Goal: Task Accomplishment & Management: Use online tool/utility

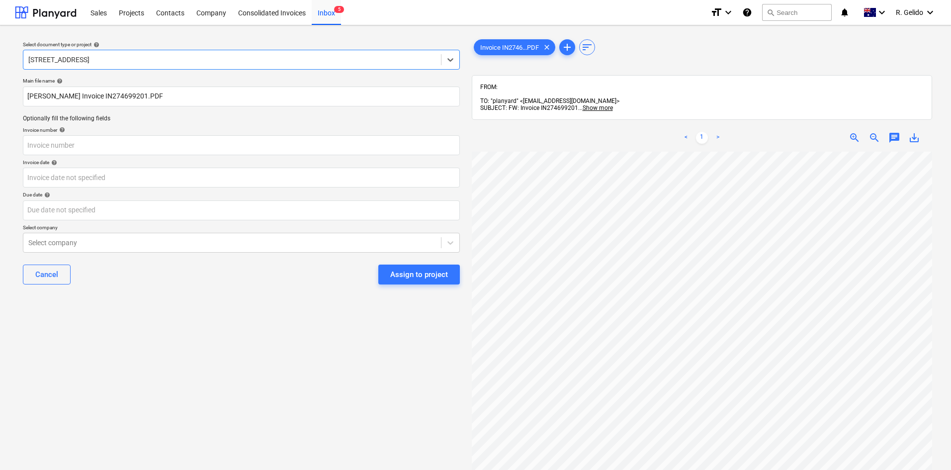
scroll to position [9, 172]
click at [127, 97] on input "[PERSON_NAME] Invoice IN274699201.PDF" at bounding box center [241, 97] width 437 height 20
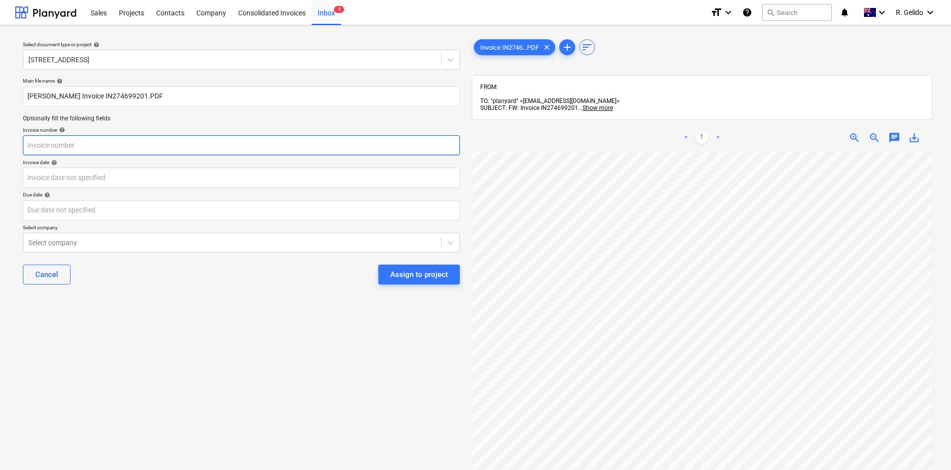
click at [95, 149] on input "text" at bounding box center [241, 145] width 437 height 20
paste input "IN274699201"
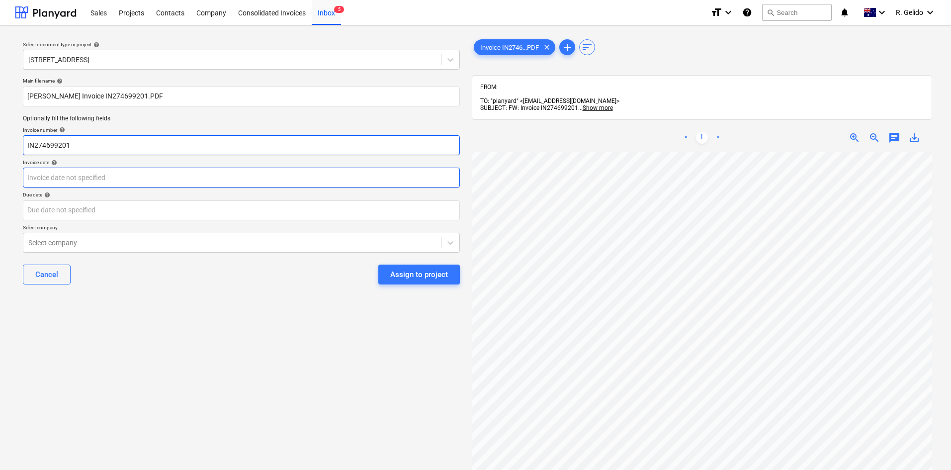
type input "IN274699201"
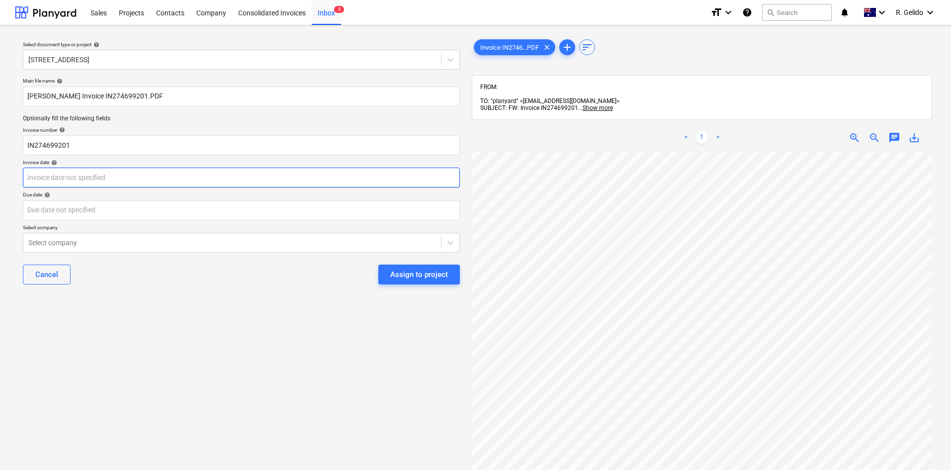
click at [91, 178] on body "Sales Projects Contacts Company Consolidated Invoices Inbox 5 format_size keybo…" at bounding box center [475, 235] width 951 height 470
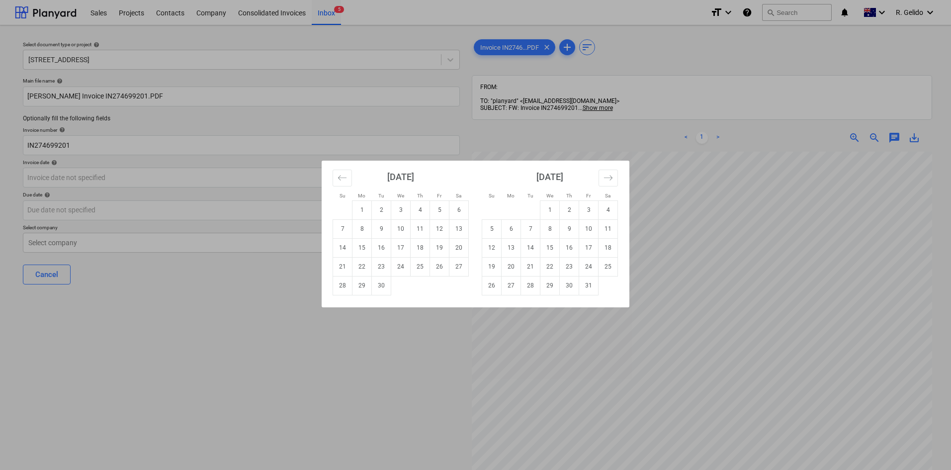
click at [334, 351] on div "Su Mo Tu We Th Fr Sa Su Mo Tu We Th Fr Sa [DATE] 1 2 3 4 5 6 7 8 9 10 11 12 13 …" at bounding box center [475, 235] width 951 height 470
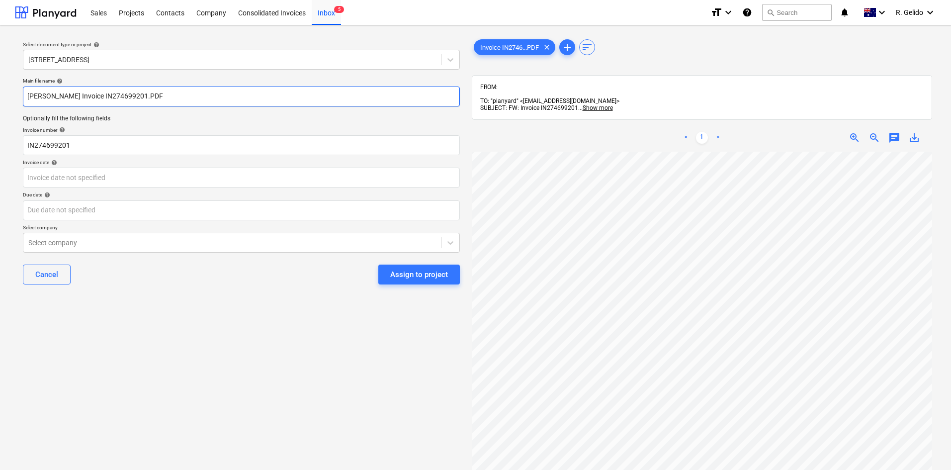
drag, startPoint x: 67, startPoint y: 96, endPoint x: 31, endPoint y: 96, distance: 35.8
click at [32, 96] on input "[PERSON_NAME] Invoice IN274699201.PDF" at bounding box center [241, 97] width 437 height 20
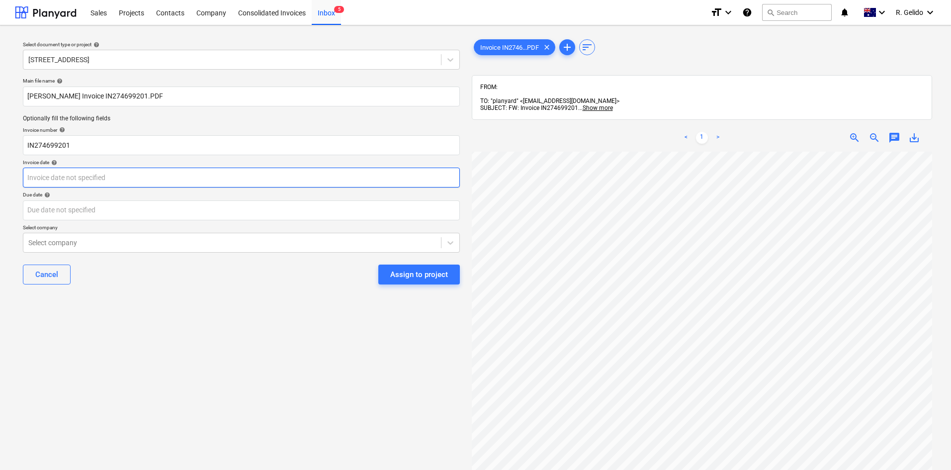
click at [75, 176] on body "Sales Projects Contacts Company Consolidated Invoices Inbox 5 format_size keybo…" at bounding box center [475, 235] width 951 height 470
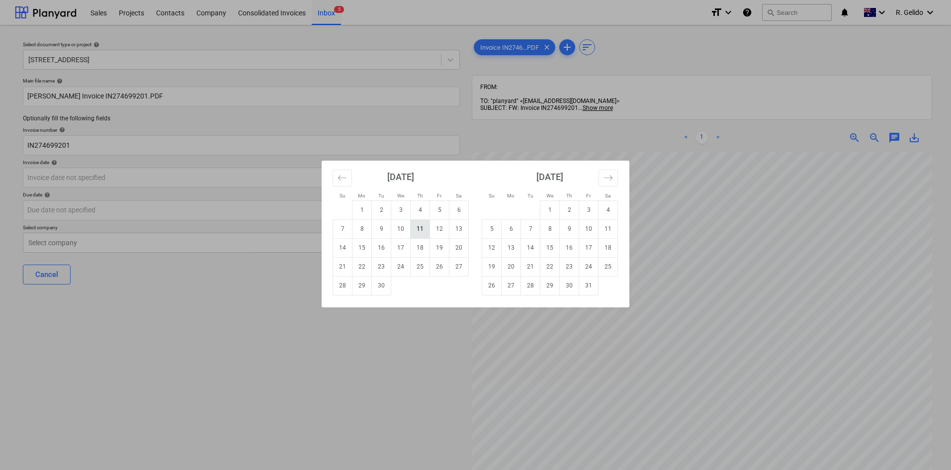
click at [420, 231] on td "11" at bounding box center [420, 228] width 19 height 19
type input "[DATE]"
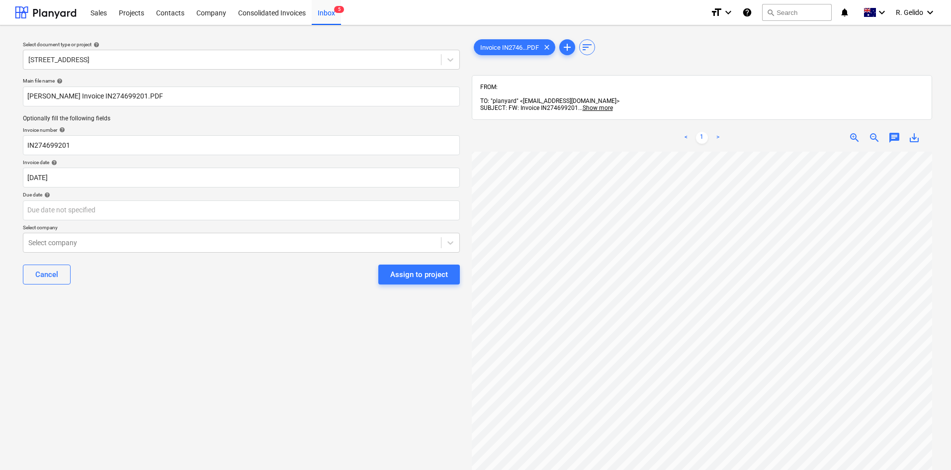
click at [148, 196] on div "Due date help" at bounding box center [241, 194] width 437 height 6
click at [155, 215] on body "Sales Projects Contacts Company Consolidated Invoices Inbox 5 format_size keybo…" at bounding box center [475, 235] width 951 height 470
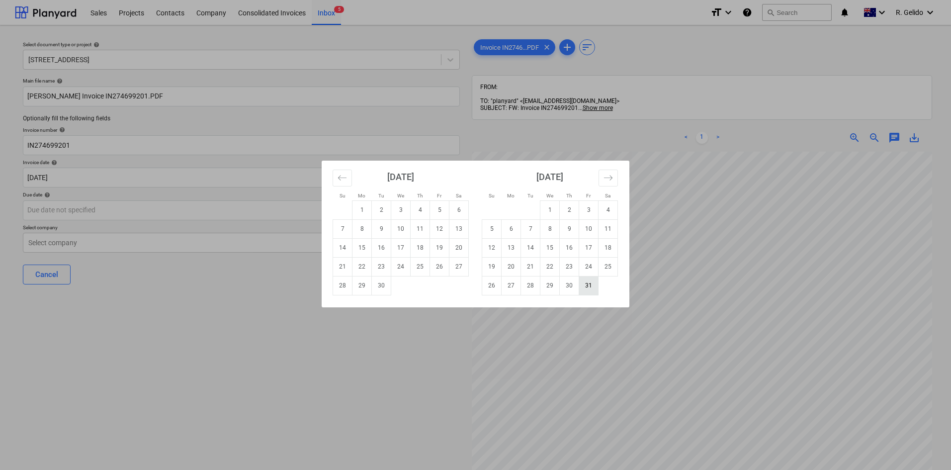
click at [582, 286] on td "31" at bounding box center [588, 285] width 19 height 19
type input "[DATE]"
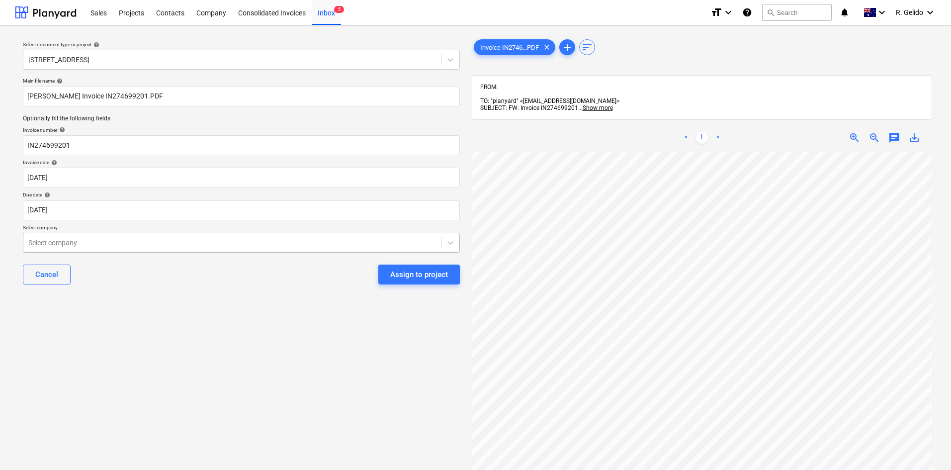
click at [160, 241] on div at bounding box center [232, 243] width 408 height 10
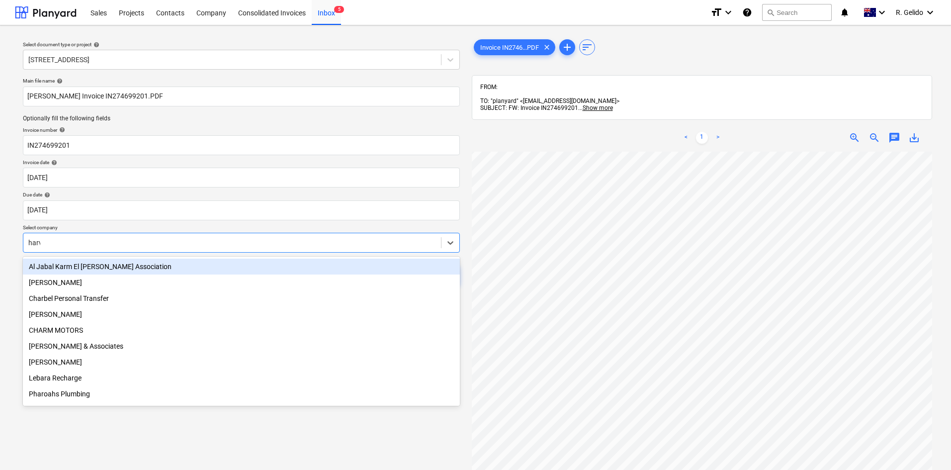
type input "[PERSON_NAME]"
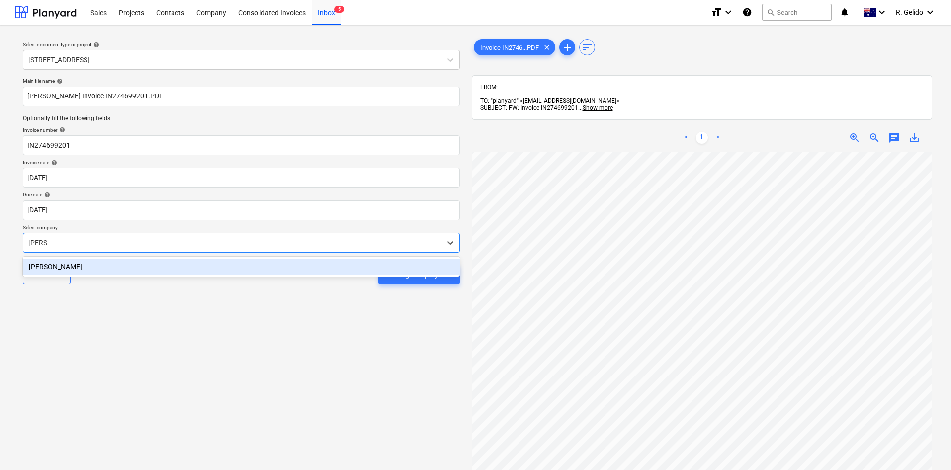
click at [178, 266] on div "[PERSON_NAME]" at bounding box center [241, 267] width 437 height 16
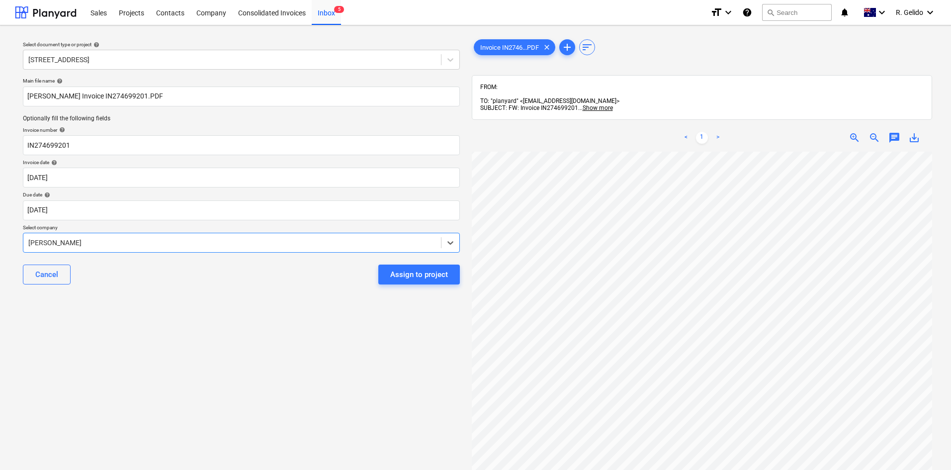
click at [259, 290] on div "Cancel Assign to project" at bounding box center [241, 275] width 437 height 36
click at [406, 280] on div "Assign to project" at bounding box center [419, 274] width 58 height 13
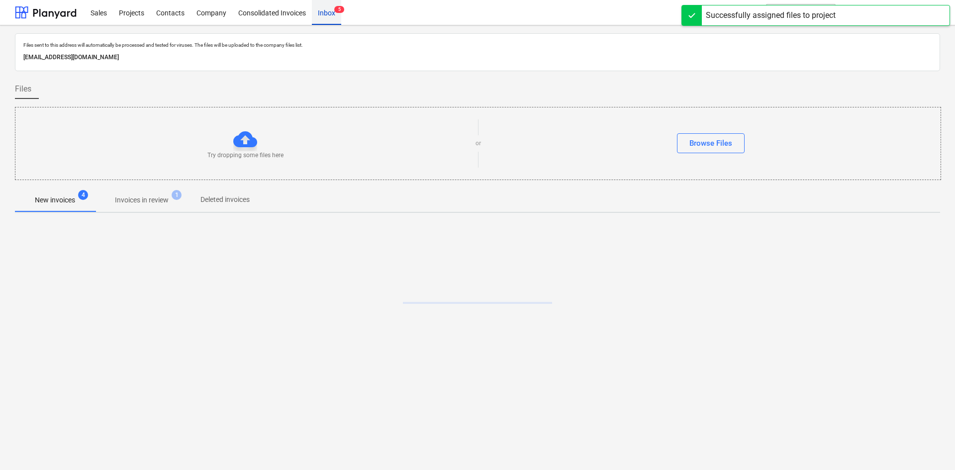
click at [329, 14] on div "Inbox 5" at bounding box center [326, 12] width 29 height 25
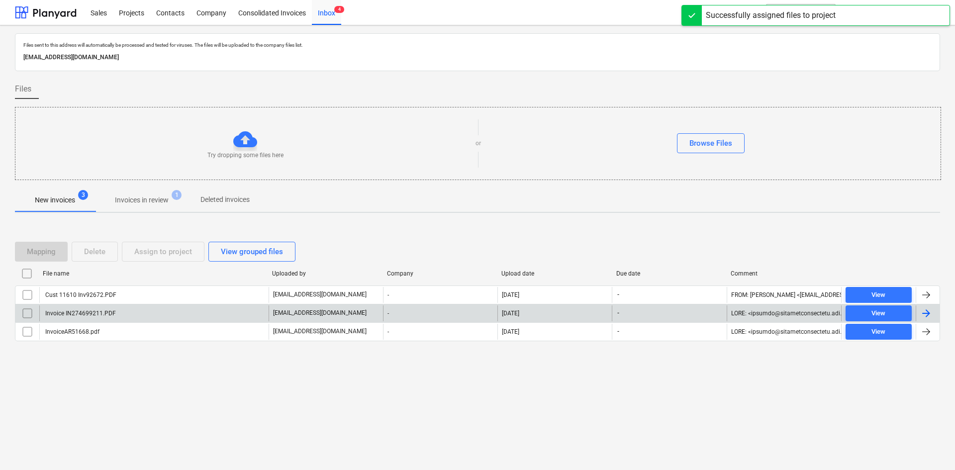
click at [138, 313] on div "Invoice IN274699211.PDF" at bounding box center [153, 313] width 229 height 16
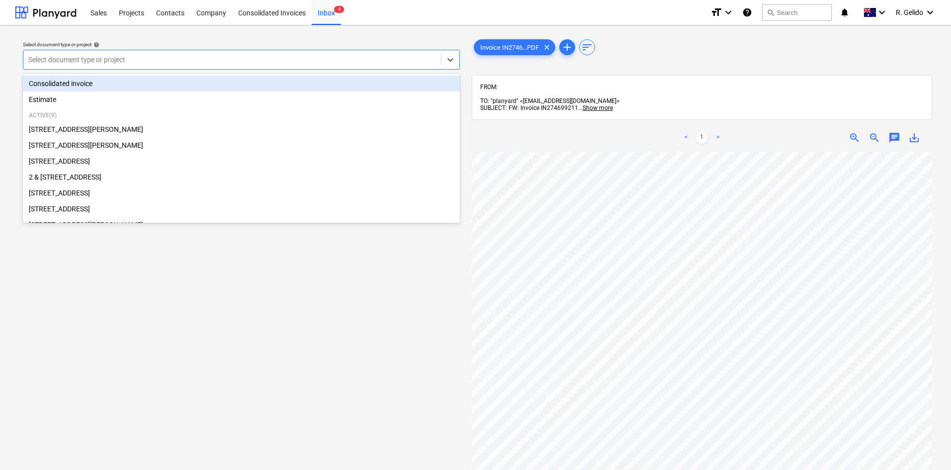
click at [415, 59] on div at bounding box center [232, 60] width 408 height 10
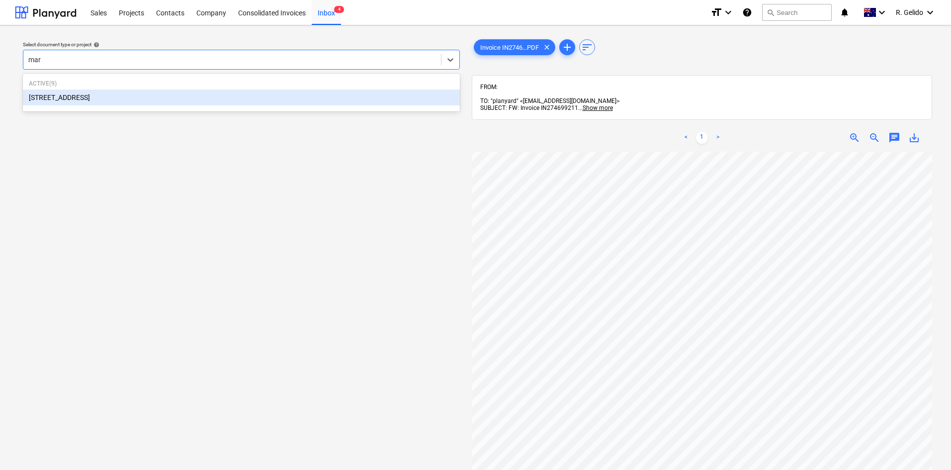
type input "mars"
click at [175, 91] on div "[STREET_ADDRESS]" at bounding box center [241, 97] width 437 height 16
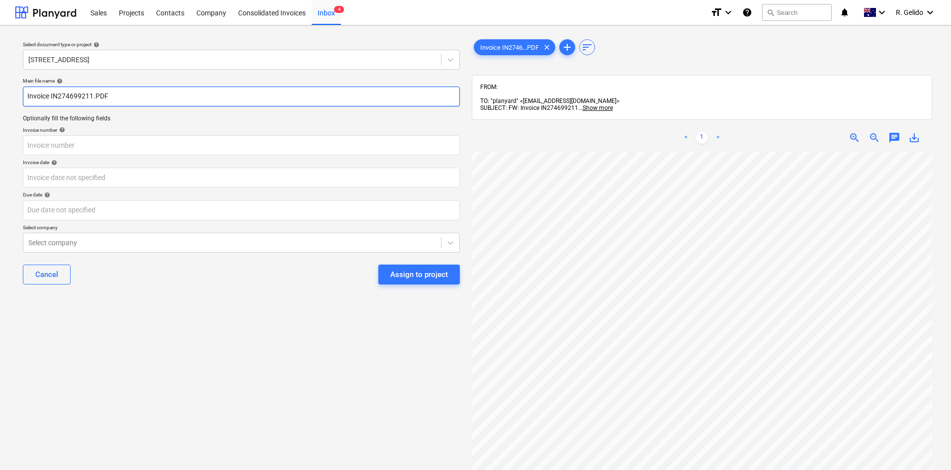
click at [26, 98] on input "Invoice IN274699211.PDF" at bounding box center [241, 97] width 437 height 20
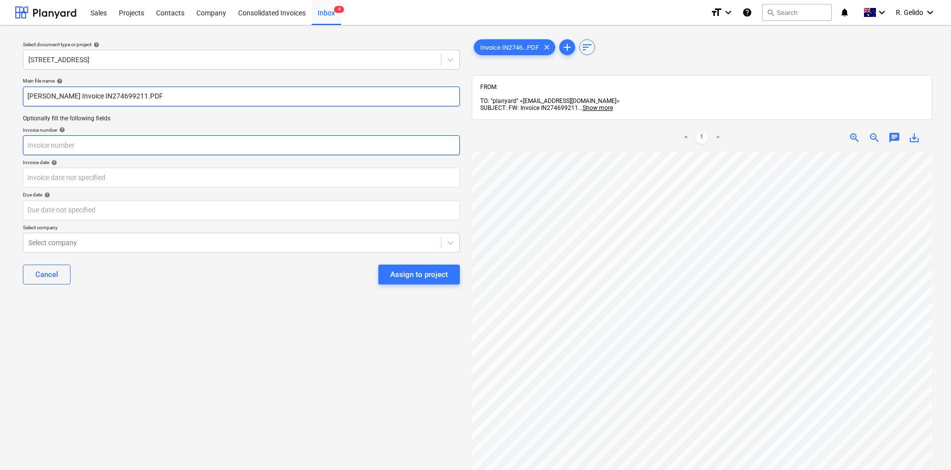
type input "[PERSON_NAME] Invoice IN274699211.PDF"
click at [50, 141] on input "text" at bounding box center [241, 145] width 437 height 20
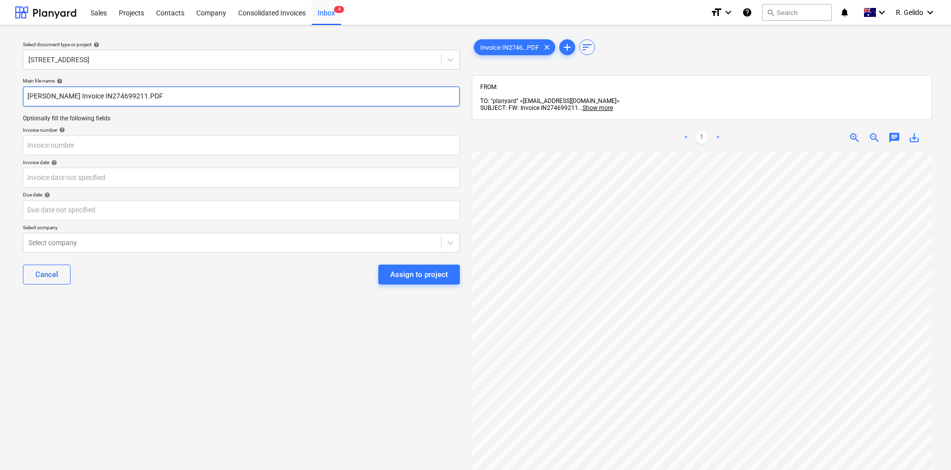
click at [110, 98] on input "[PERSON_NAME] Invoice IN274699211.PDF" at bounding box center [241, 97] width 437 height 20
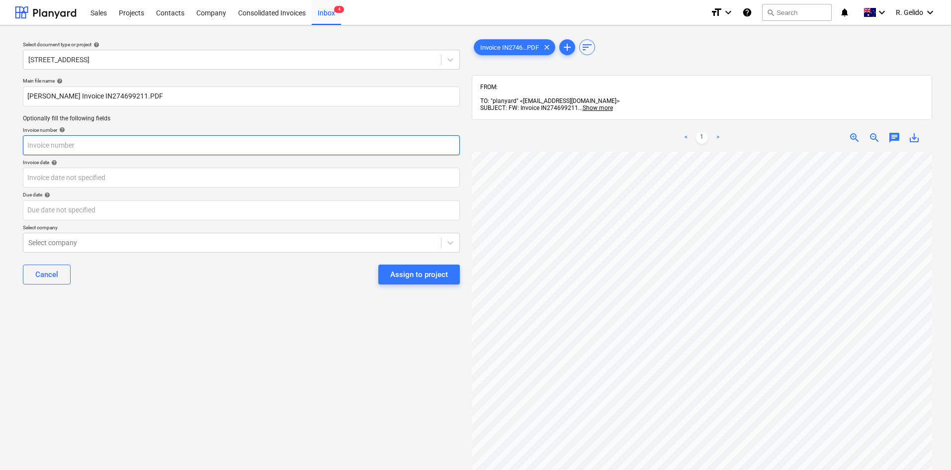
click at [75, 142] on input "text" at bounding box center [241, 145] width 437 height 20
type input "IN274699211"
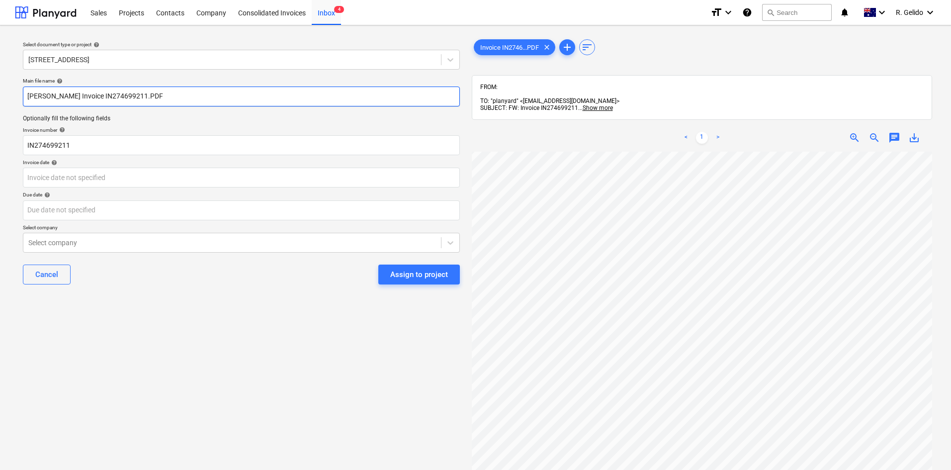
click at [118, 97] on input "[PERSON_NAME] Invoice IN274699211.PDF" at bounding box center [241, 97] width 437 height 20
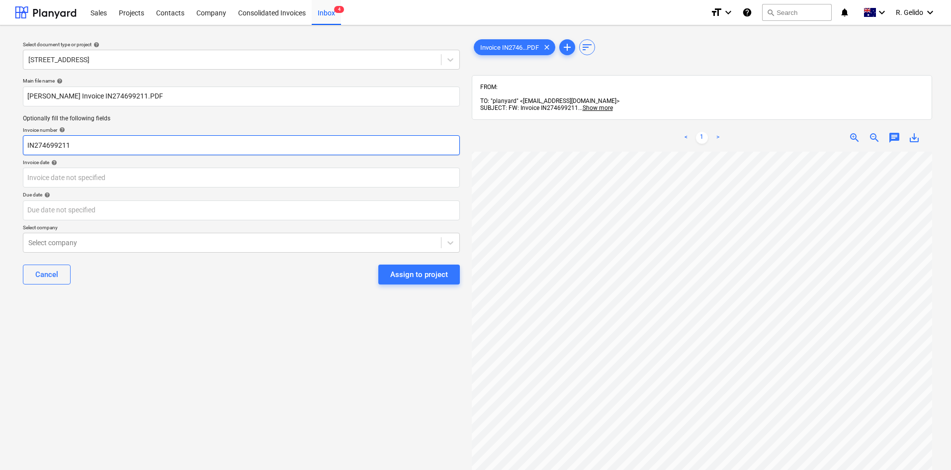
click at [52, 135] on input "IN274699211" at bounding box center [241, 145] width 437 height 20
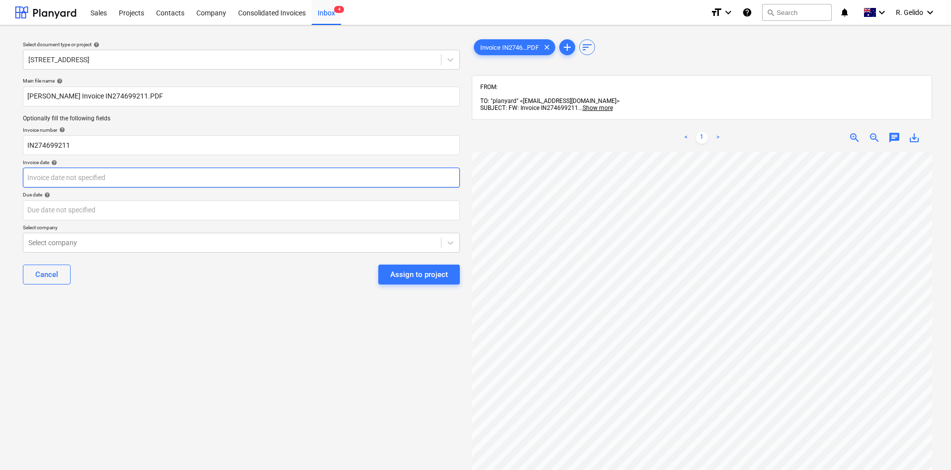
click at [53, 168] on body "Sales Projects Contacts Company Consolidated Invoices Inbox 4 format_size keybo…" at bounding box center [475, 235] width 951 height 470
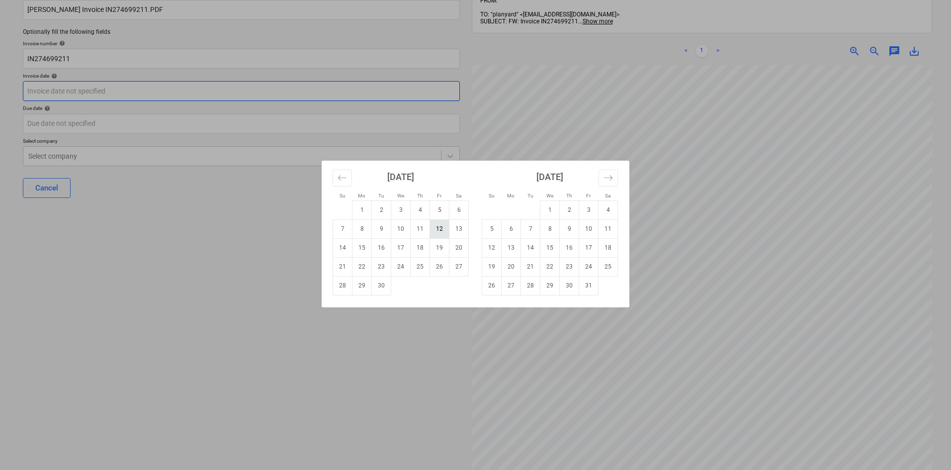
scroll to position [99, 0]
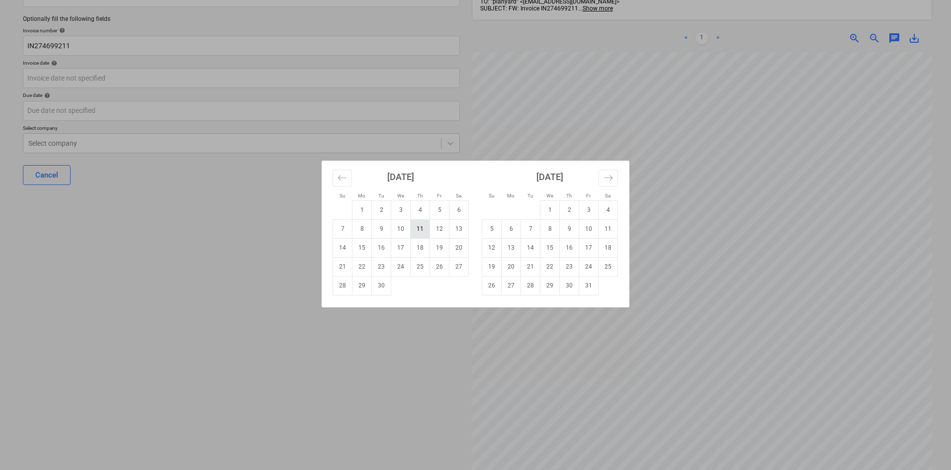
click at [420, 228] on td "11" at bounding box center [420, 228] width 19 height 19
type input "[DATE]"
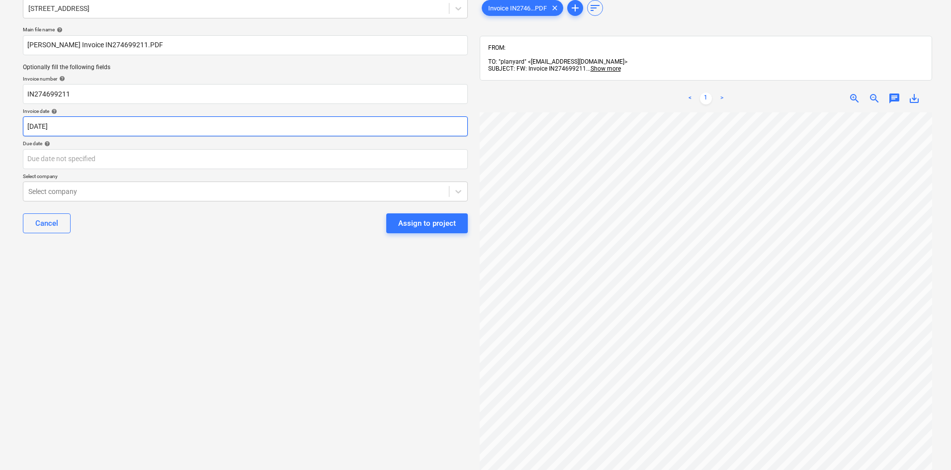
scroll to position [29, 0]
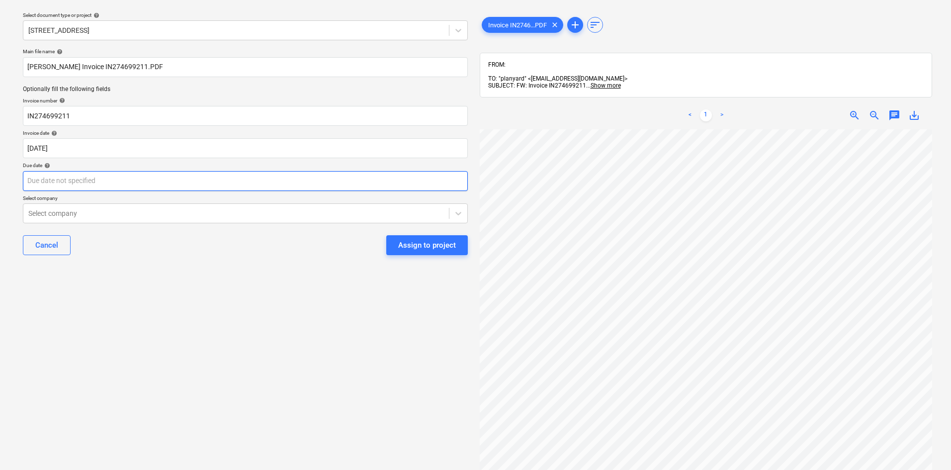
click at [96, 179] on body "Sales Projects Contacts Company Consolidated Invoices Inbox 4 format_size keybo…" at bounding box center [475, 206] width 951 height 470
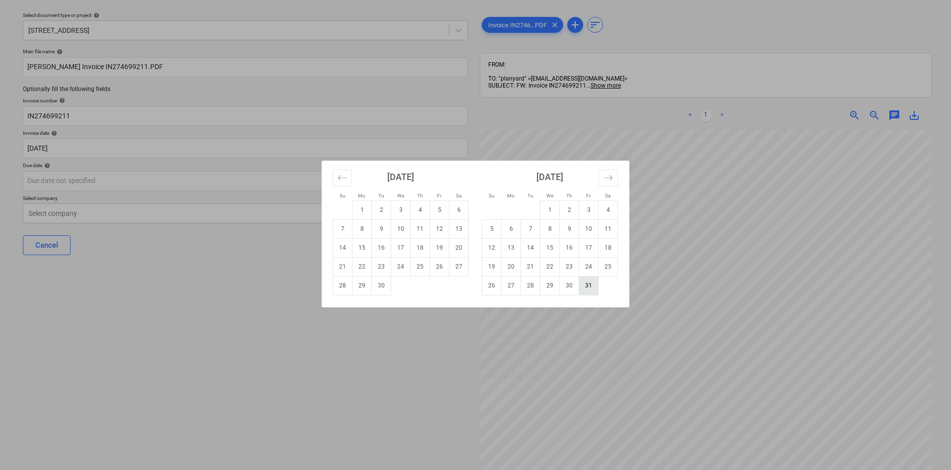
click at [585, 289] on td "31" at bounding box center [588, 285] width 19 height 19
type input "[DATE]"
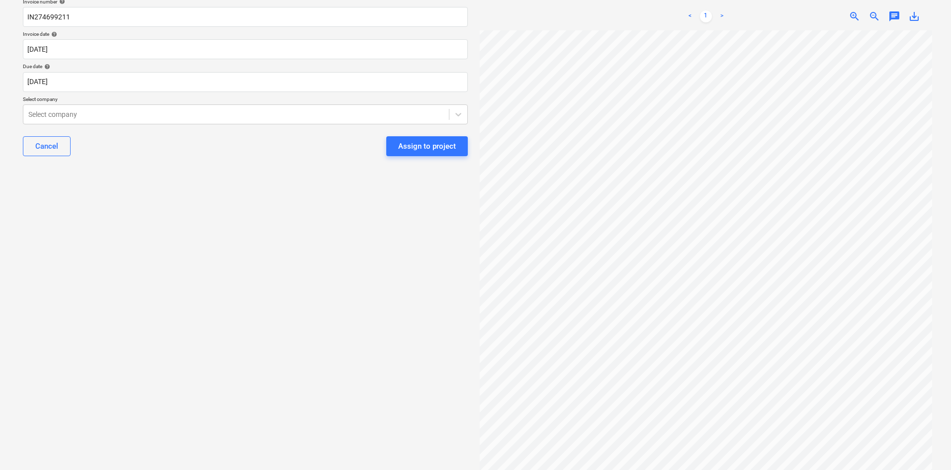
scroll to position [129, 0]
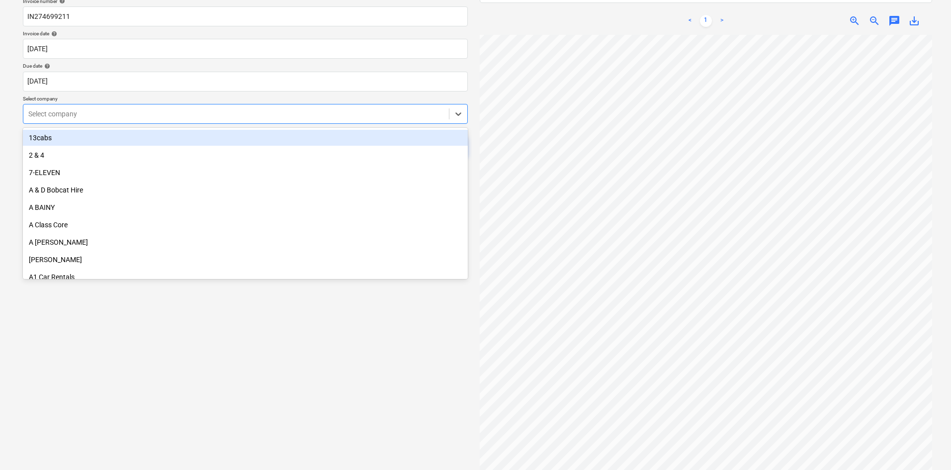
click at [221, 119] on div "Select company" at bounding box center [236, 114] width 426 height 14
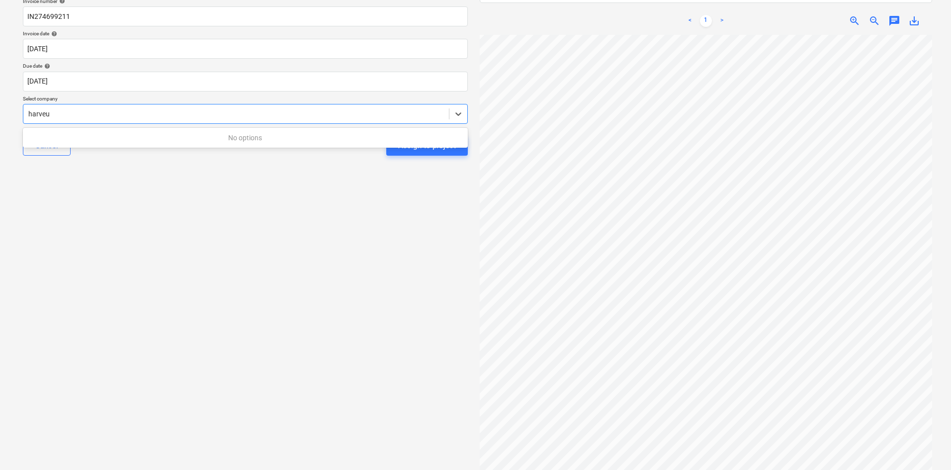
type input "[PERSON_NAME]"
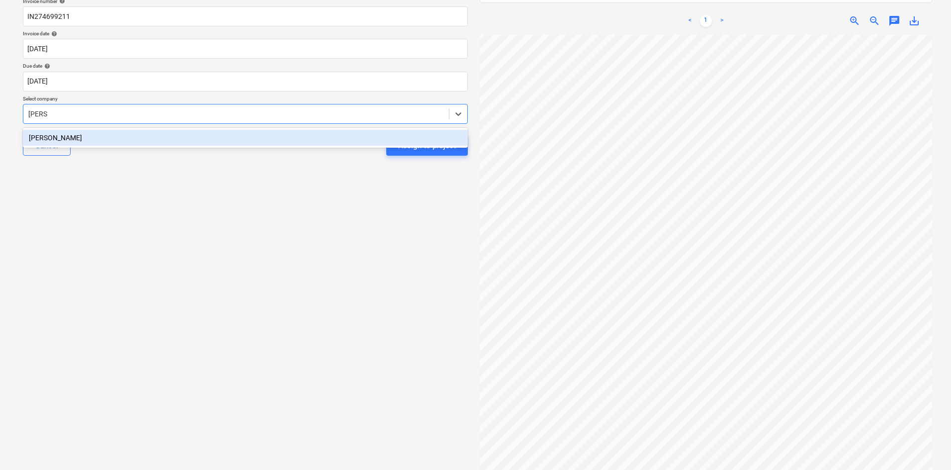
click at [226, 135] on div "[PERSON_NAME]" at bounding box center [245, 138] width 445 height 16
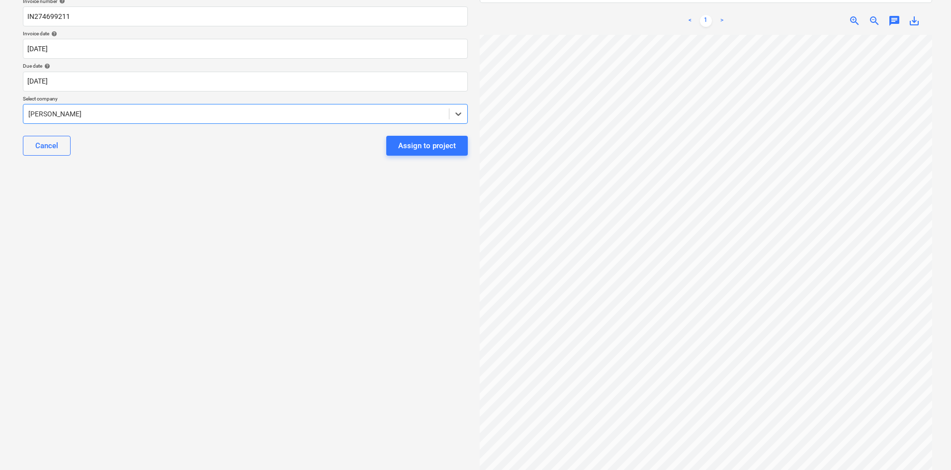
click at [255, 183] on div "Select document type or project help [STREET_ADDRESS] Main file name help [PERS…" at bounding box center [245, 183] width 461 height 557
click at [406, 148] on div "Assign to project" at bounding box center [427, 145] width 58 height 13
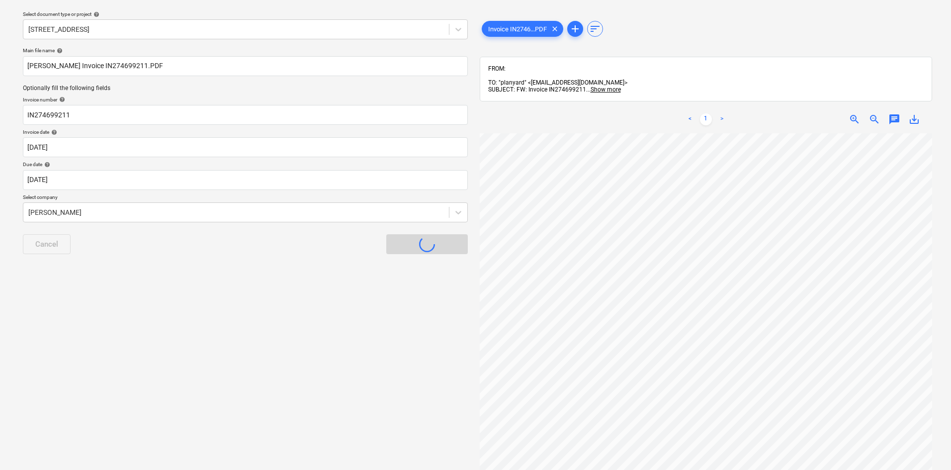
scroll to position [29, 0]
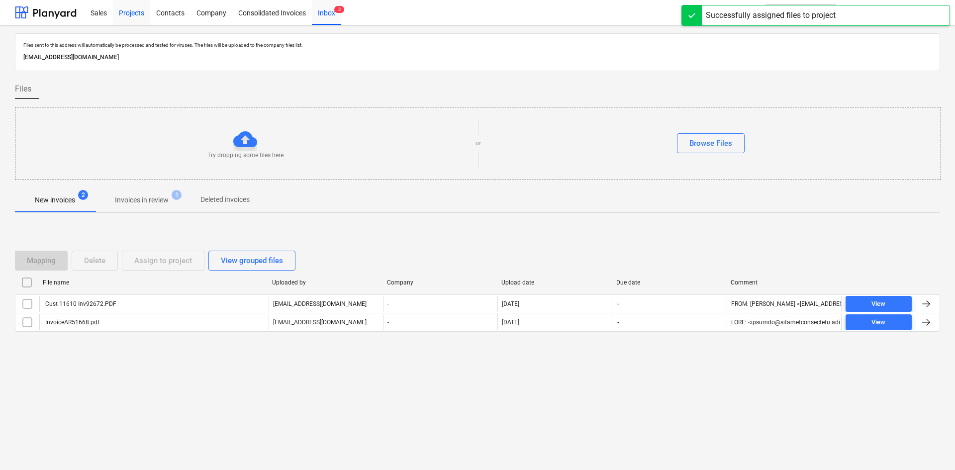
click at [127, 17] on div "Projects" at bounding box center [131, 12] width 37 height 25
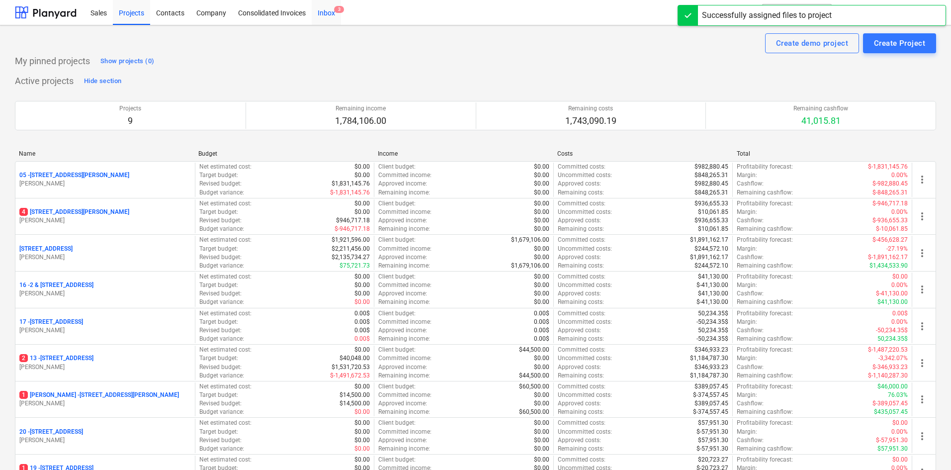
click at [328, 17] on div "Inbox 3" at bounding box center [326, 12] width 29 height 25
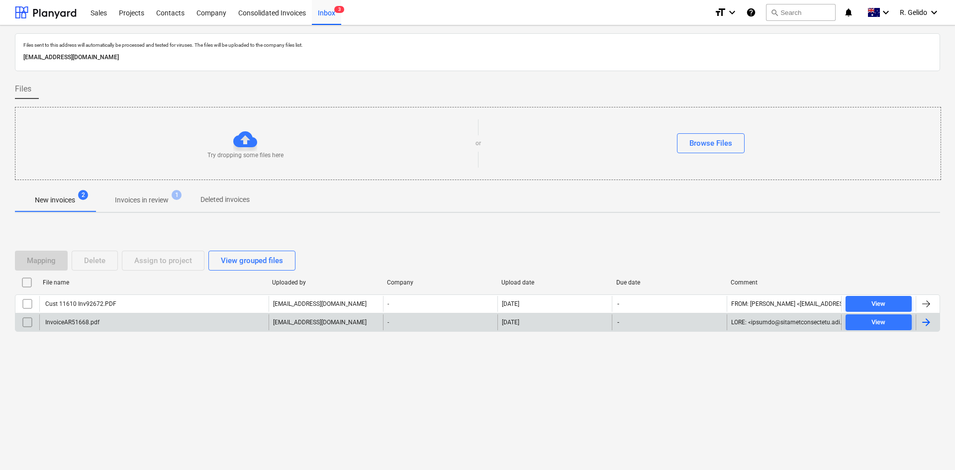
click at [119, 322] on div "InvoiceAR51668.pdf" at bounding box center [153, 322] width 229 height 16
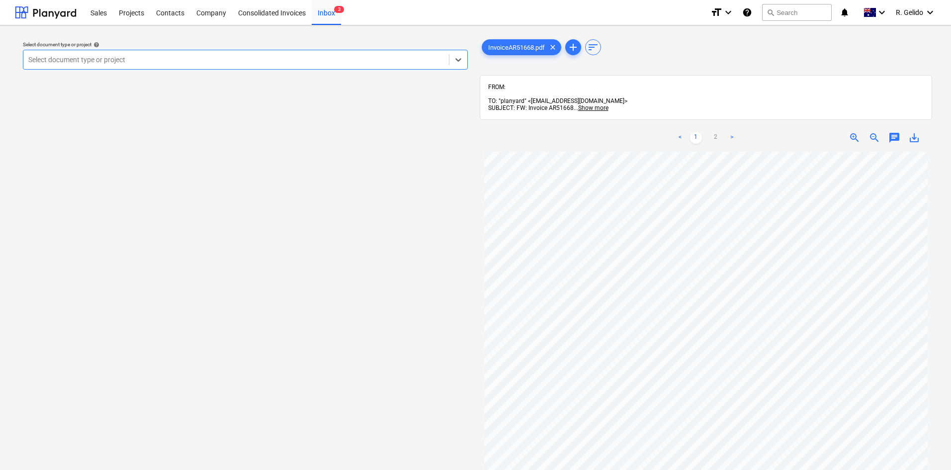
click at [202, 61] on div at bounding box center [236, 60] width 416 height 10
type input "a"
click at [717, 132] on link "2" at bounding box center [716, 138] width 12 height 12
click at [692, 133] on link "1" at bounding box center [696, 138] width 12 height 12
click at [339, 53] on div "Select document type or project" at bounding box center [236, 60] width 426 height 14
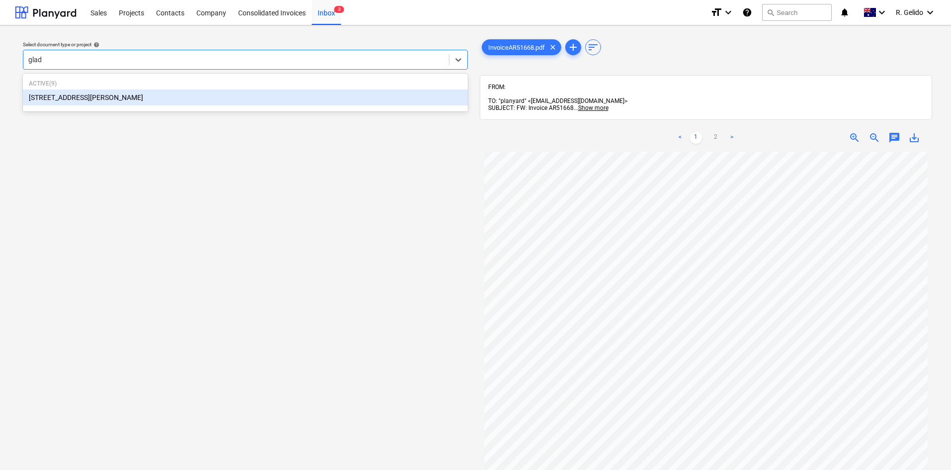
type input "glade"
click at [222, 99] on div "[STREET_ADDRESS][PERSON_NAME]" at bounding box center [245, 97] width 445 height 16
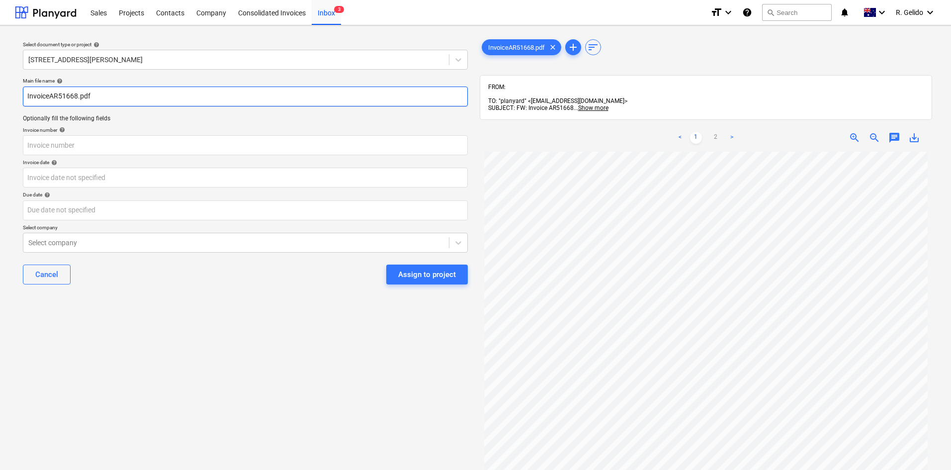
click at [26, 91] on input "InvoiceAR51668.pdf" at bounding box center [245, 97] width 445 height 20
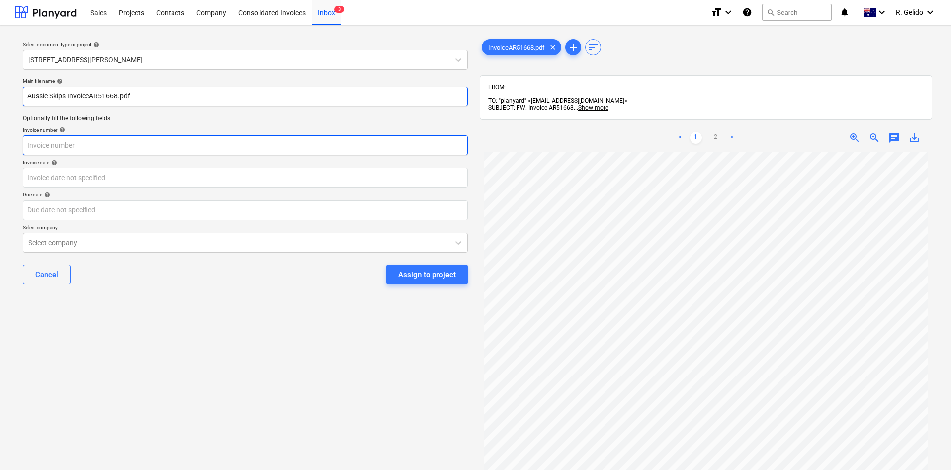
type input "Aussie Skips InvoiceAR51668.pdf"
click at [74, 149] on input "text" at bounding box center [245, 145] width 445 height 20
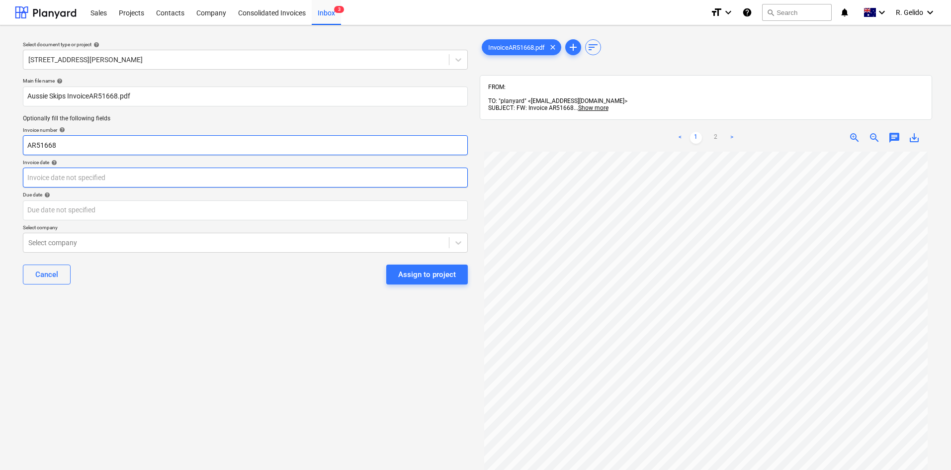
type input "AR51668"
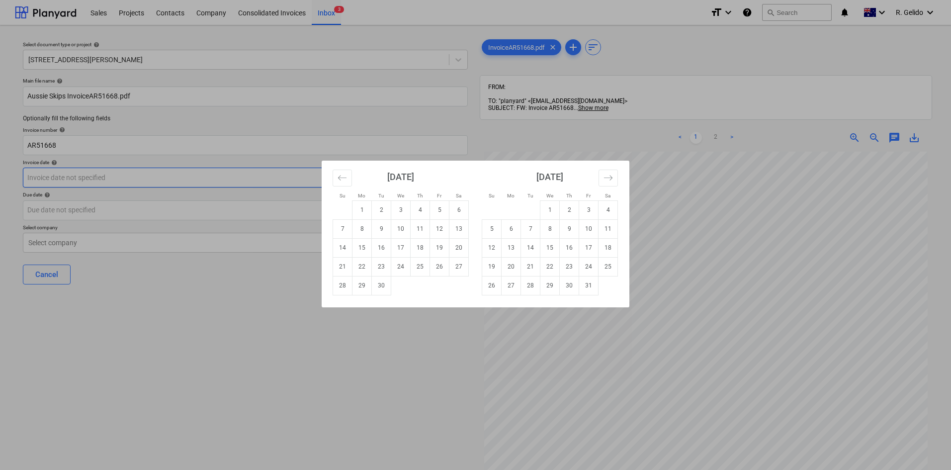
click at [188, 182] on body "Sales Projects Contacts Company Consolidated Invoices Inbox 3 format_size keybo…" at bounding box center [475, 235] width 951 height 470
click at [437, 228] on td "12" at bounding box center [439, 228] width 19 height 19
type input "[DATE]"
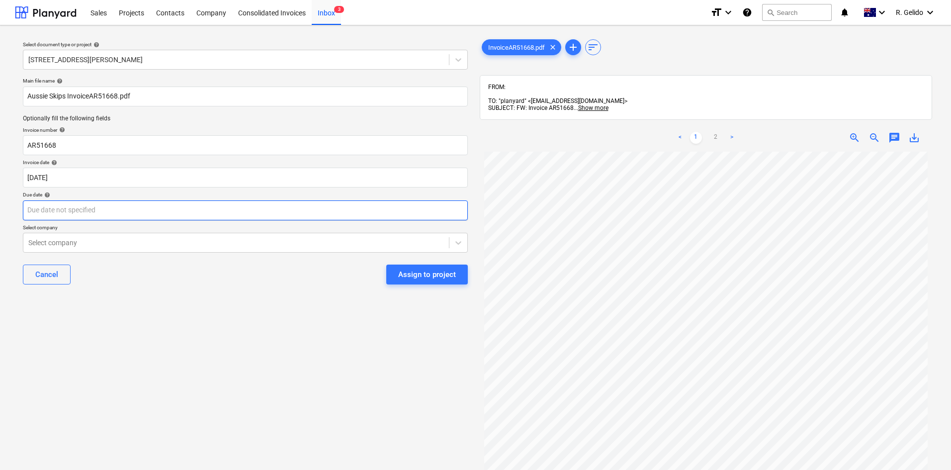
click at [142, 207] on body "Sales Projects Contacts Company Consolidated Invoices Inbox 3 format_size keybo…" at bounding box center [475, 235] width 951 height 470
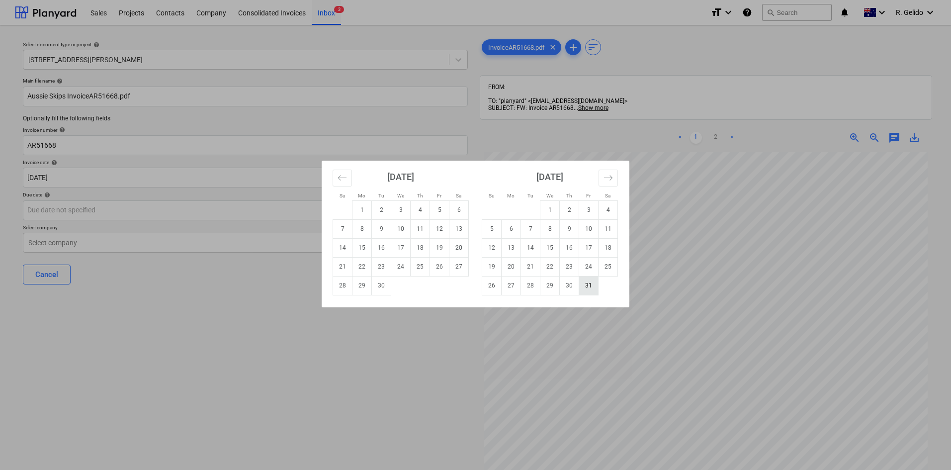
click at [590, 282] on td "31" at bounding box center [588, 285] width 19 height 19
type input "[DATE]"
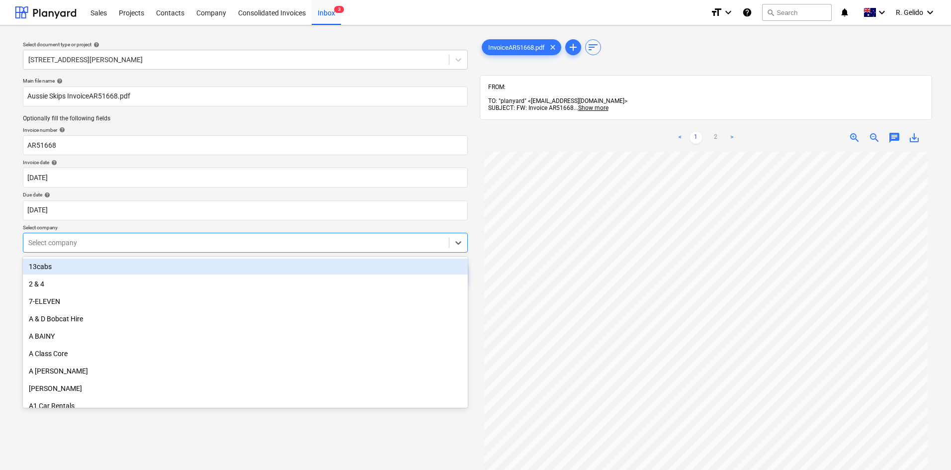
click at [202, 248] on div at bounding box center [236, 243] width 416 height 10
type input "aussi"
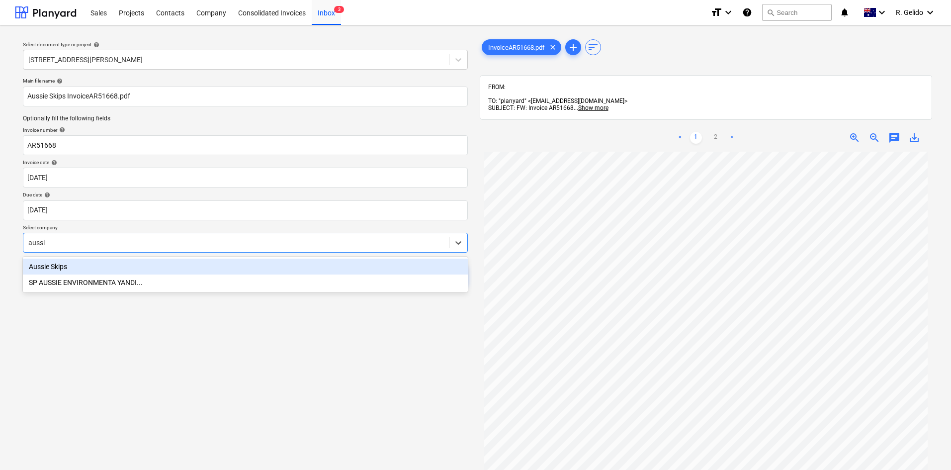
click at [196, 263] on div "Aussie Skips" at bounding box center [245, 267] width 445 height 16
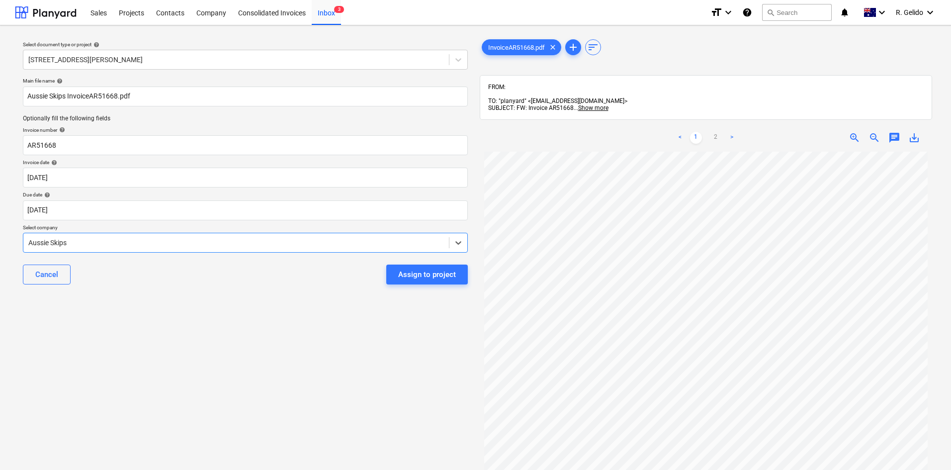
click at [305, 317] on div "Select document type or project help [STREET_ADDRESS][PERSON_NAME] file name he…" at bounding box center [245, 315] width 461 height 564
click at [91, 90] on input "Aussie Skips InvoiceAR51668.pdf" at bounding box center [245, 97] width 445 height 20
click at [183, 280] on div "Cancel Assign to project" at bounding box center [245, 275] width 445 height 36
click at [409, 275] on div "Assign to project" at bounding box center [427, 274] width 58 height 13
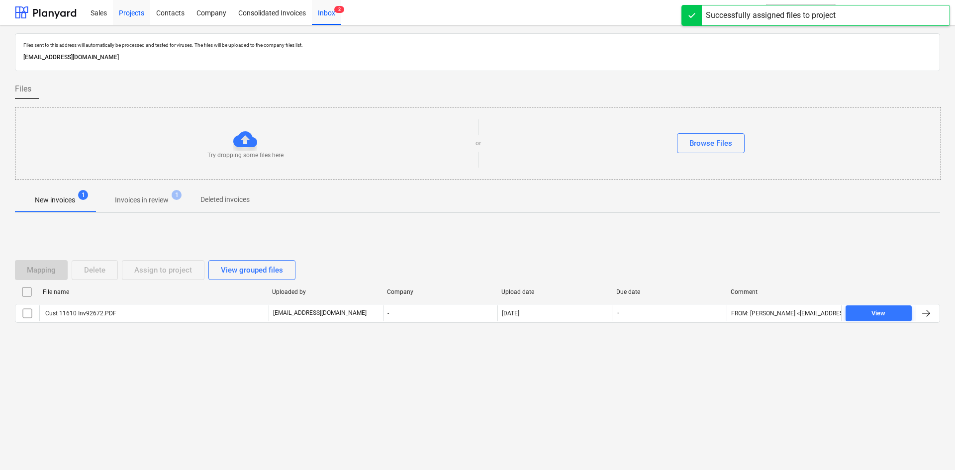
click at [136, 11] on div "Projects" at bounding box center [131, 12] width 37 height 25
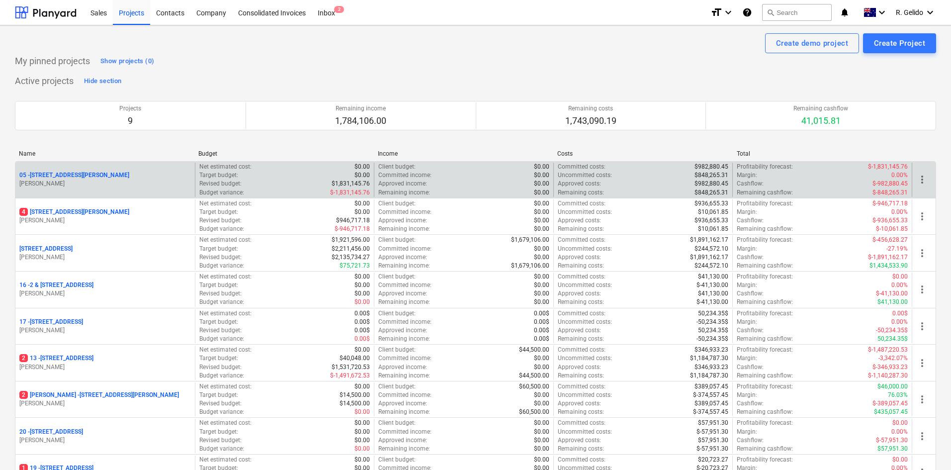
click at [88, 175] on p "[STREET_ADDRESS][PERSON_NAME]" at bounding box center [74, 175] width 110 height 8
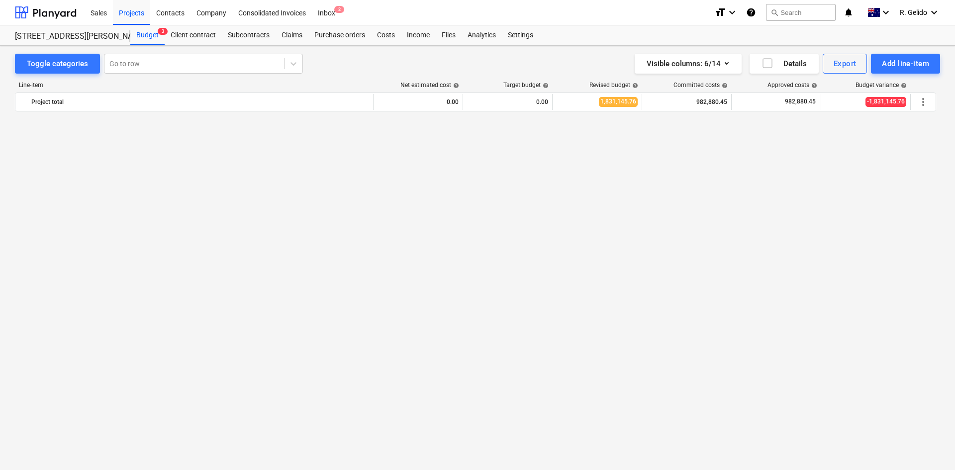
scroll to position [479, 0]
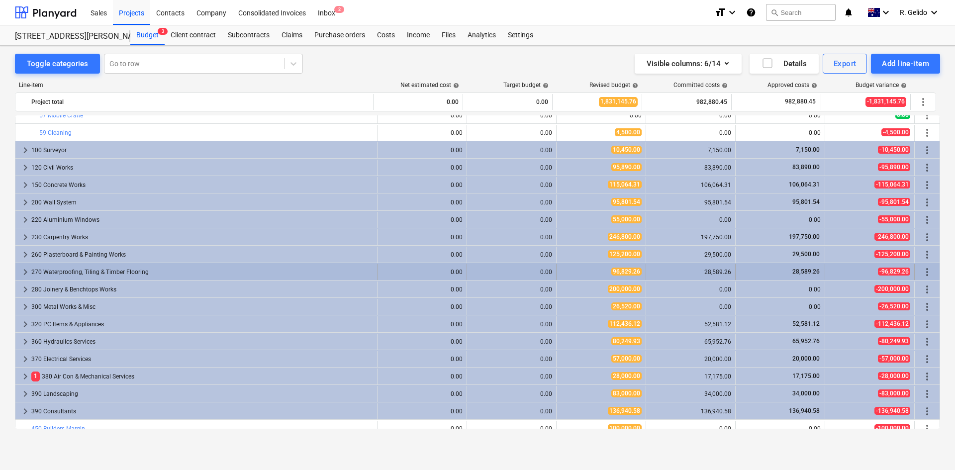
click at [25, 271] on span "keyboard_arrow_right" at bounding box center [25, 272] width 12 height 12
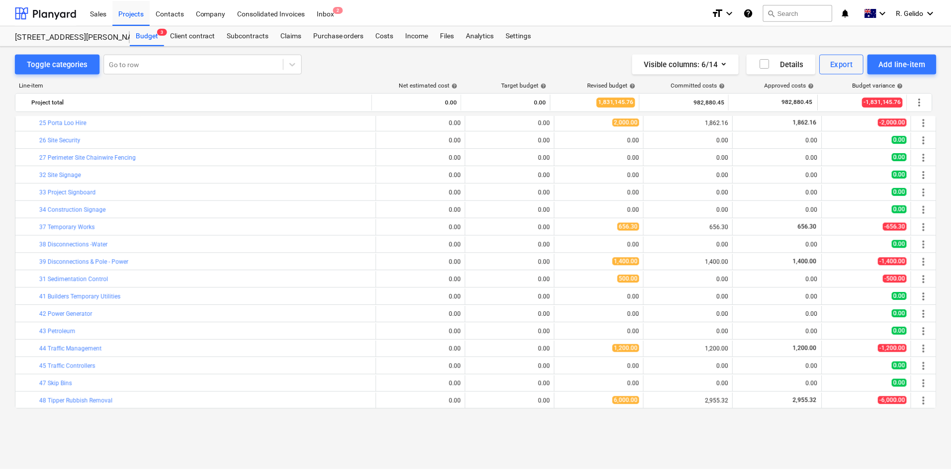
scroll to position [45, 0]
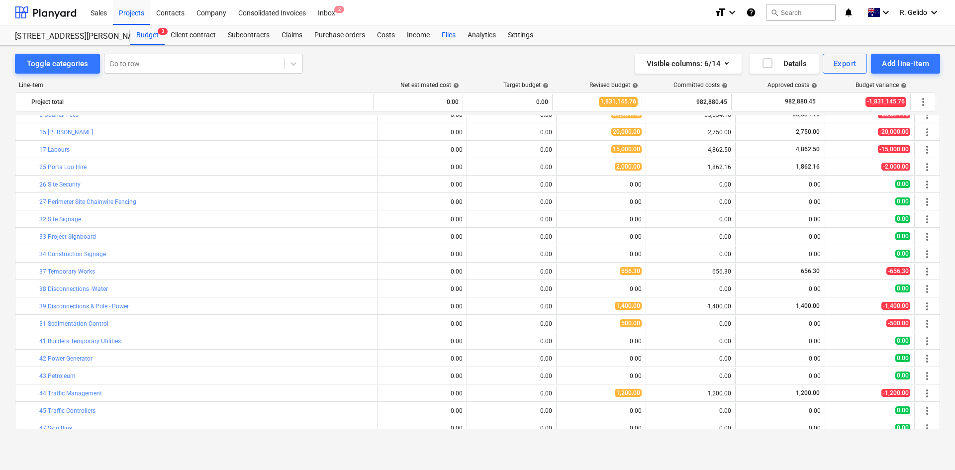
click at [449, 33] on div "Files" at bounding box center [449, 35] width 26 height 20
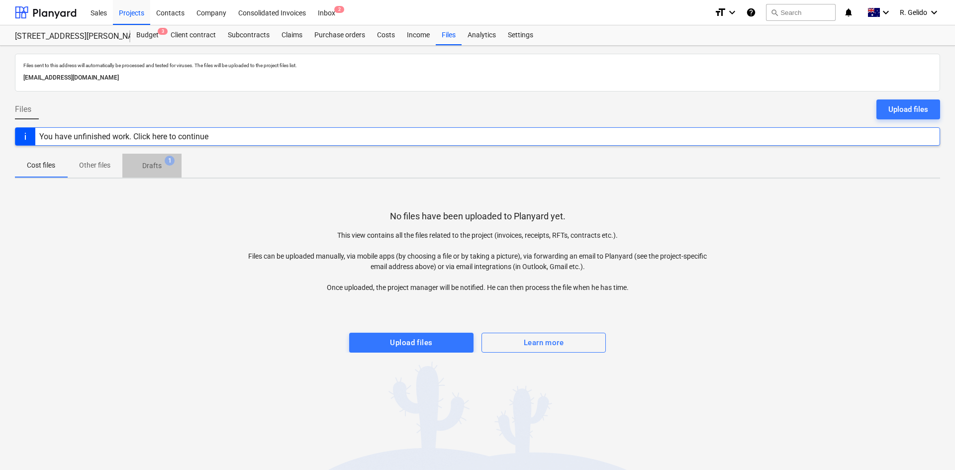
click at [150, 166] on p "Drafts" at bounding box center [151, 166] width 19 height 10
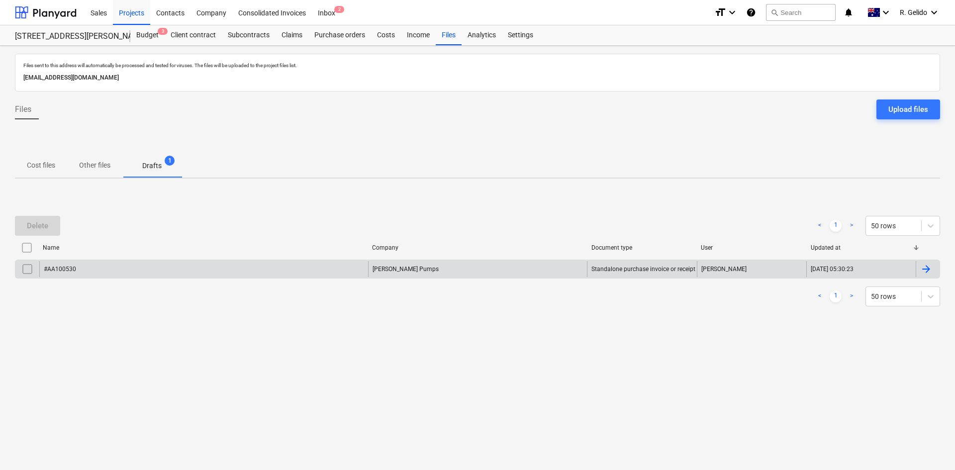
click at [280, 269] on div "#AA100530" at bounding box center [203, 269] width 329 height 16
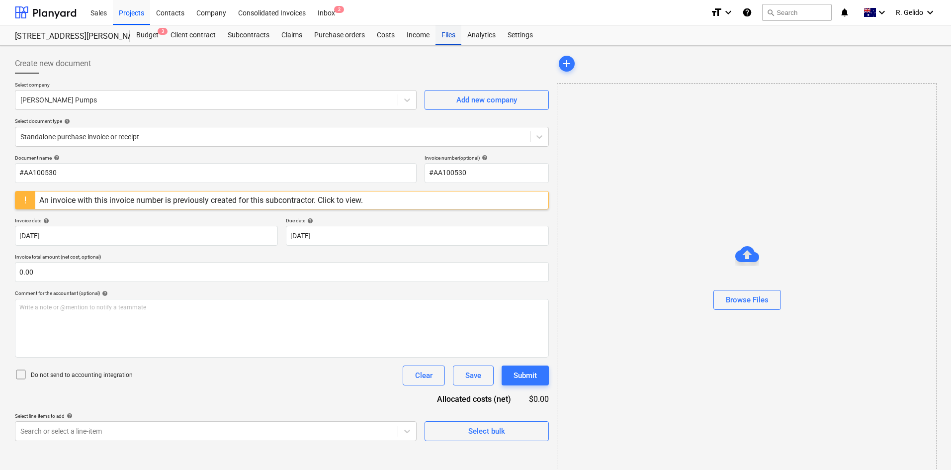
click at [448, 30] on div "Files" at bounding box center [449, 35] width 26 height 20
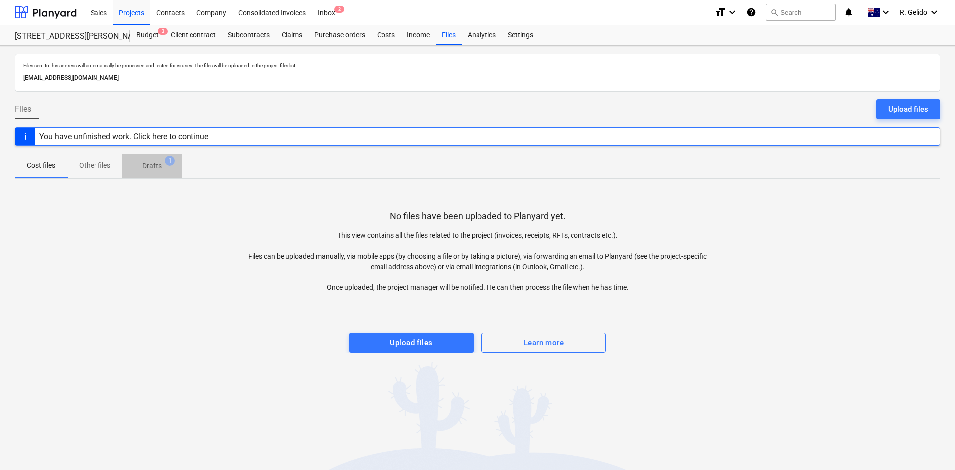
click at [165, 157] on button "Drafts 1" at bounding box center [151, 166] width 59 height 24
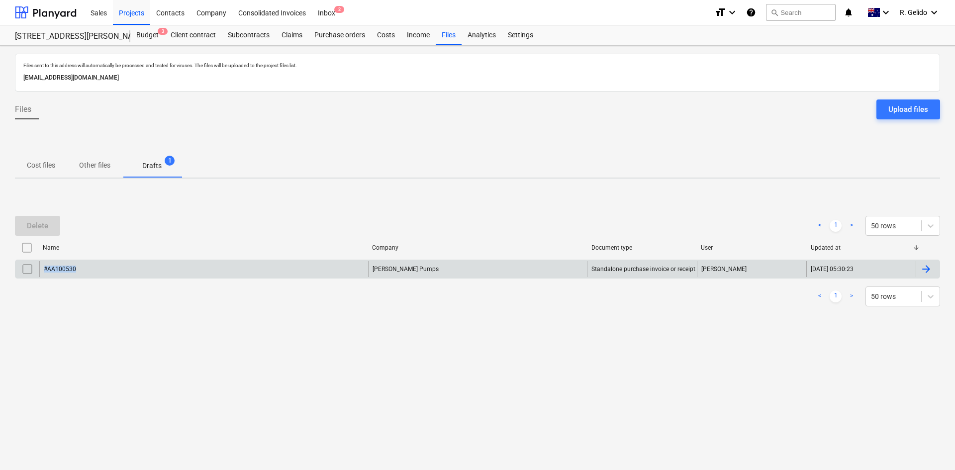
copy div "#AA100530"
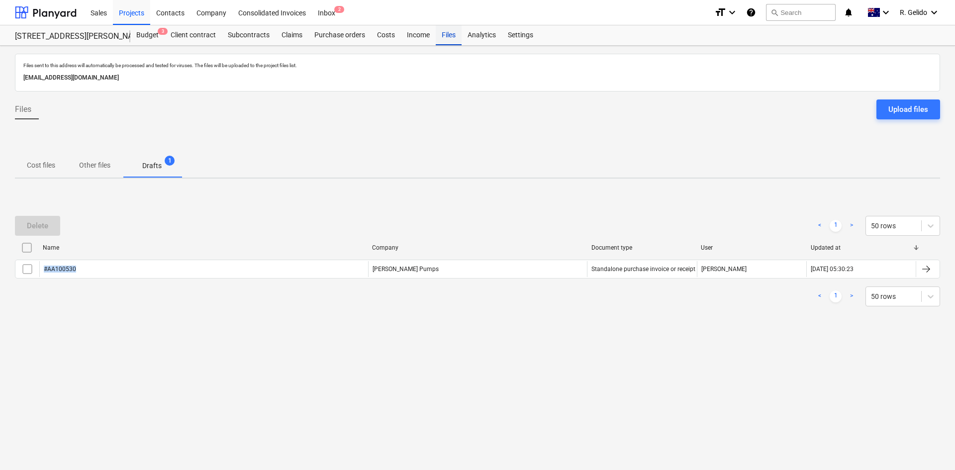
click at [450, 31] on div "Files" at bounding box center [449, 35] width 26 height 20
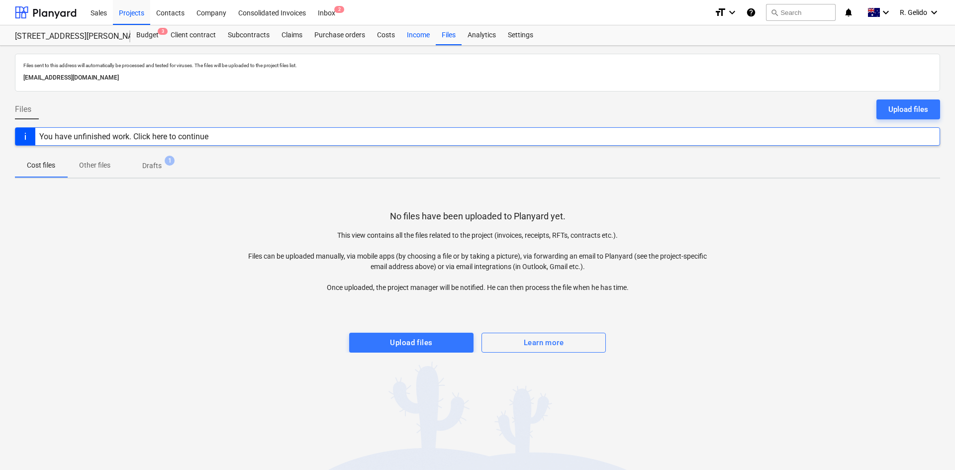
click at [420, 34] on div "Income" at bounding box center [418, 35] width 35 height 20
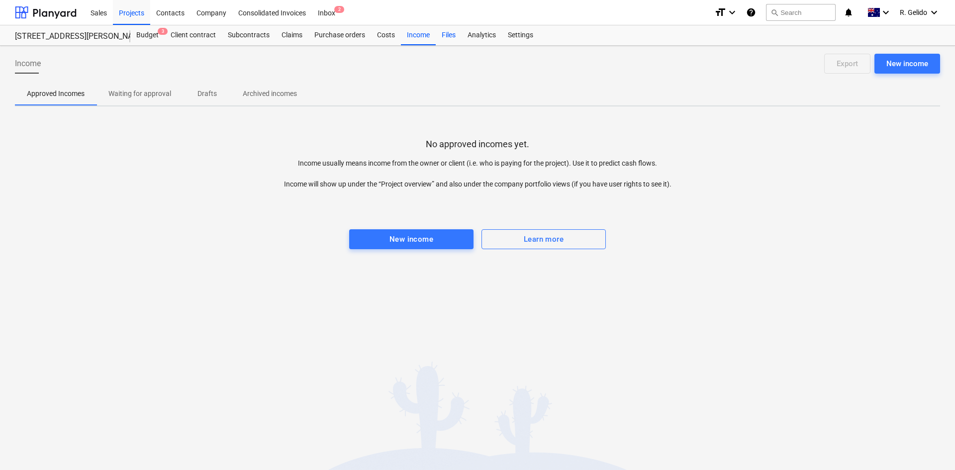
click at [453, 34] on div "Files" at bounding box center [449, 35] width 26 height 20
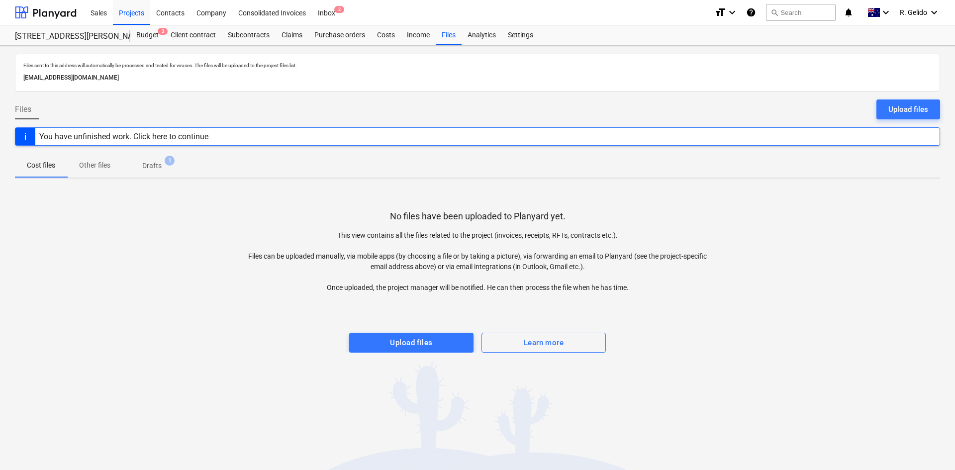
click at [109, 173] on span "Other files" at bounding box center [94, 165] width 55 height 16
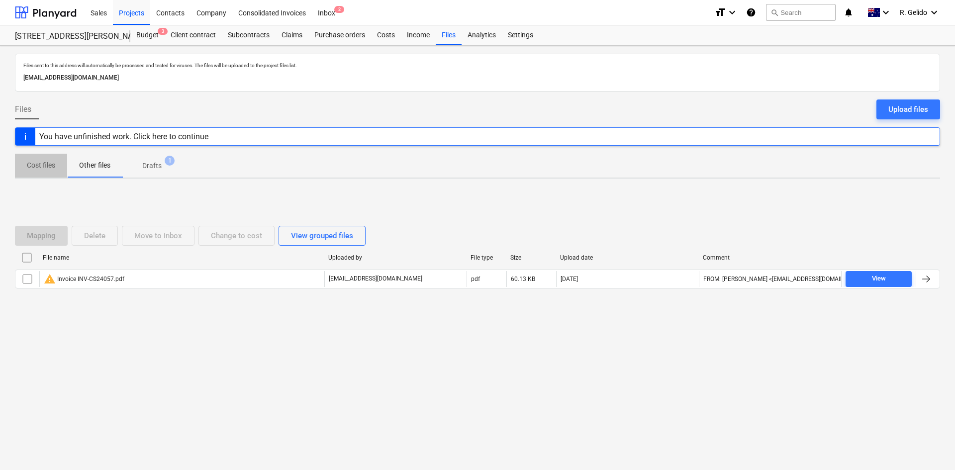
click at [54, 168] on p "Cost files" at bounding box center [41, 165] width 28 height 10
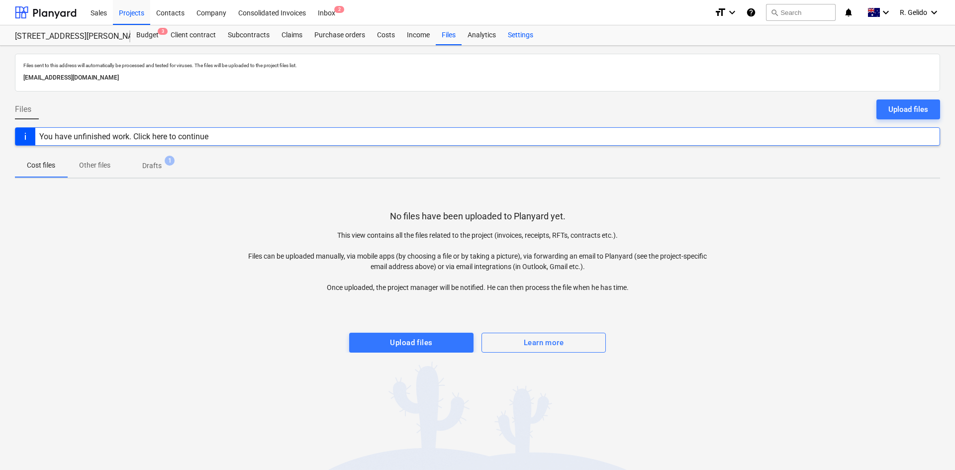
click at [526, 33] on div "Settings" at bounding box center [520, 35] width 37 height 20
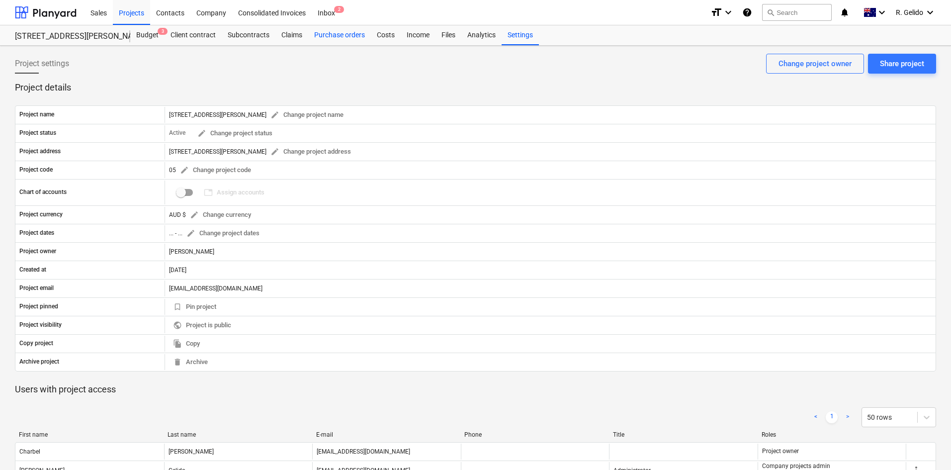
click at [361, 35] on div "Purchase orders" at bounding box center [339, 35] width 63 height 20
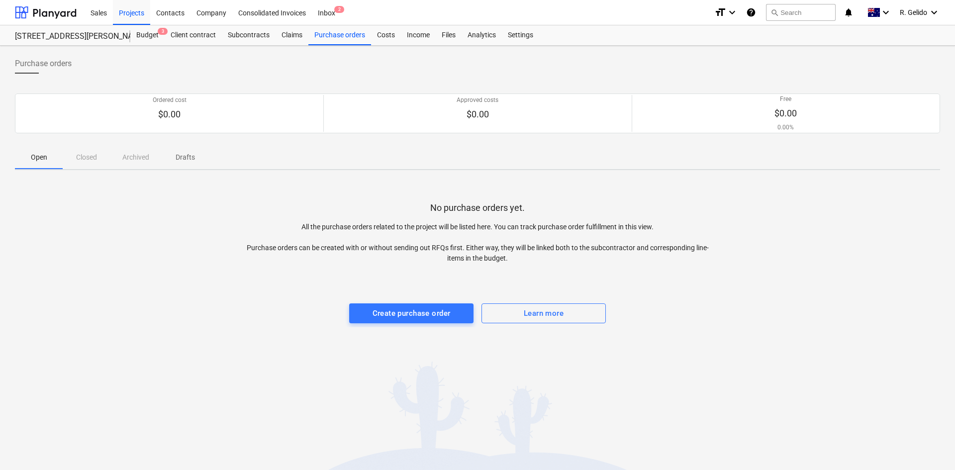
click at [129, 157] on div "Open Closed Archived Drafts" at bounding box center [477, 157] width 925 height 24
click at [131, 156] on div "Open Closed Archived Drafts" at bounding box center [477, 157] width 925 height 24
click at [84, 160] on div "Open Closed Archived Drafts" at bounding box center [477, 157] width 925 height 24
click at [243, 34] on div "Subcontracts" at bounding box center [249, 35] width 54 height 20
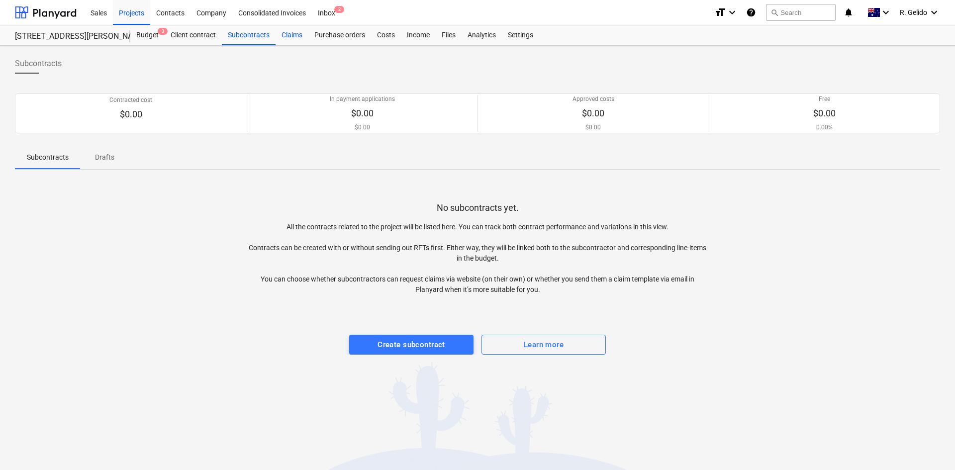
click at [282, 34] on div "Claims" at bounding box center [291, 35] width 33 height 20
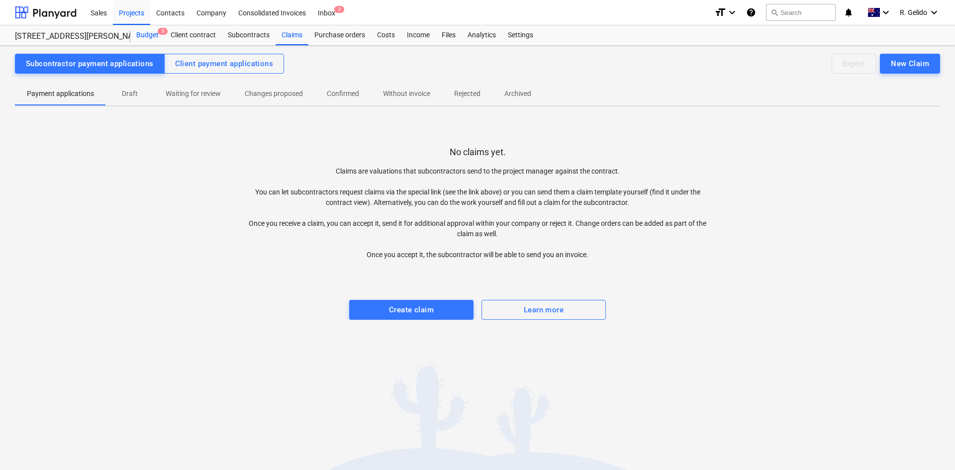
click at [143, 35] on div "Budget 3" at bounding box center [147, 35] width 34 height 20
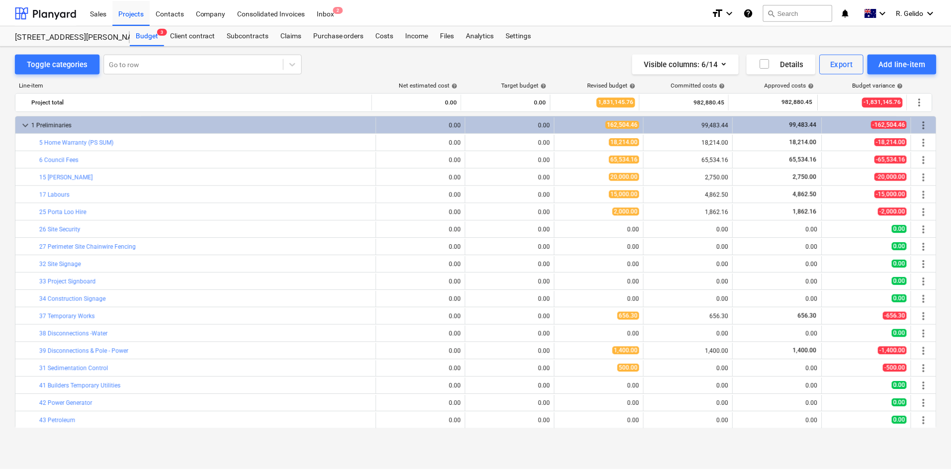
scroll to position [45, 0]
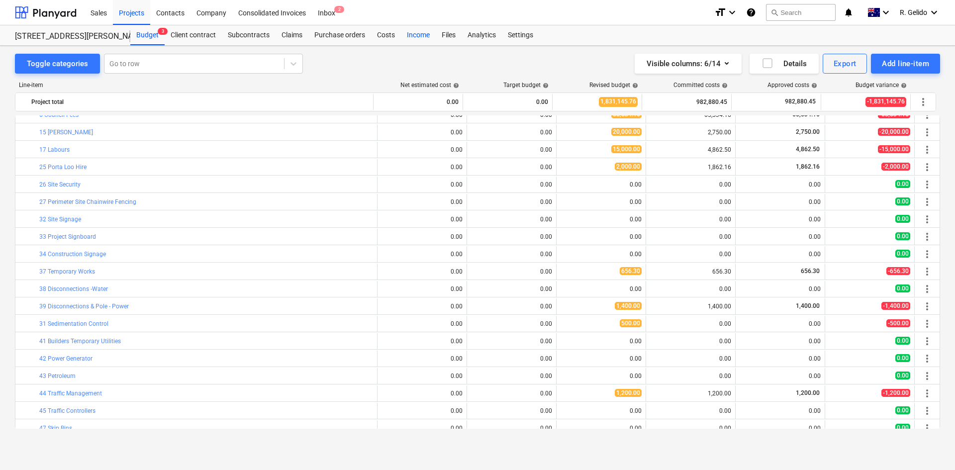
click at [416, 33] on div "Income" at bounding box center [418, 35] width 35 height 20
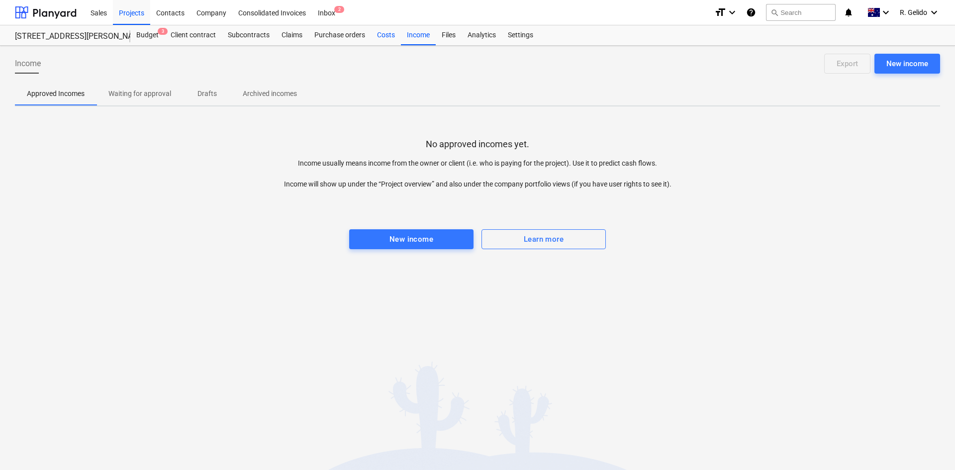
click at [378, 35] on div "Costs" at bounding box center [386, 35] width 30 height 20
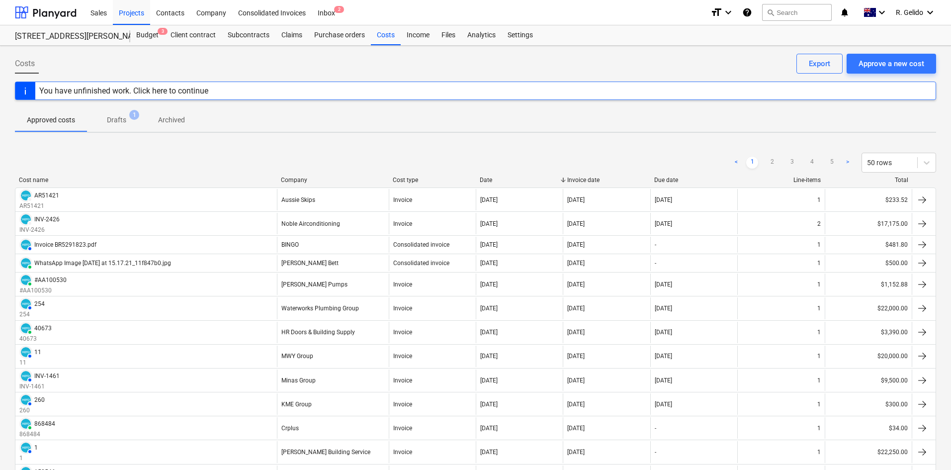
scroll to position [421, 0]
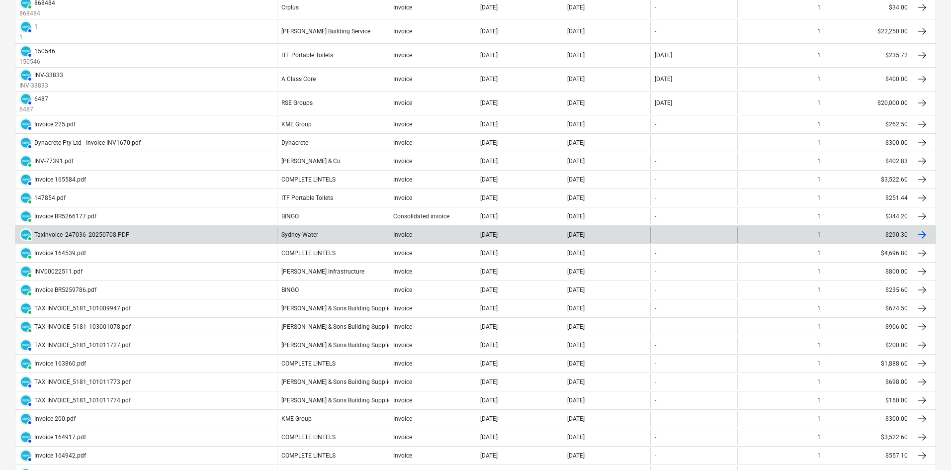
click at [165, 232] on div "PAID TaxInvoice_247036_20250708.PDF" at bounding box center [146, 235] width 262 height 16
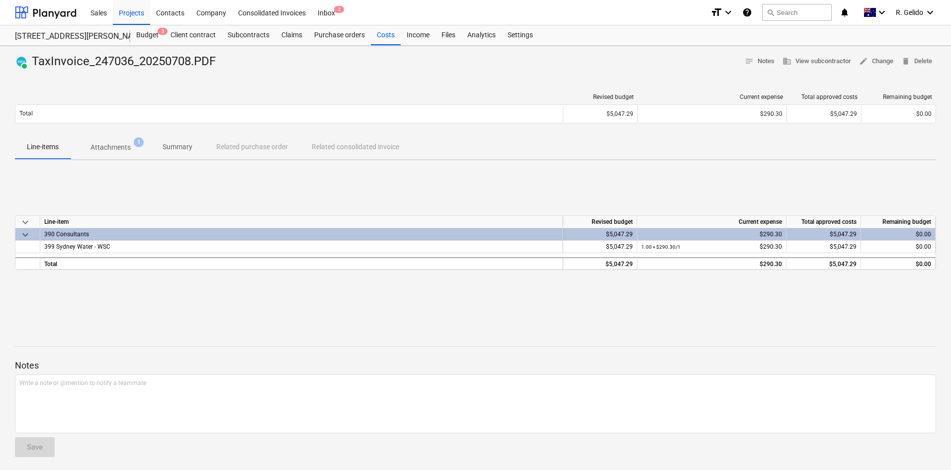
click at [128, 148] on p "Attachments" at bounding box center [110, 147] width 40 height 10
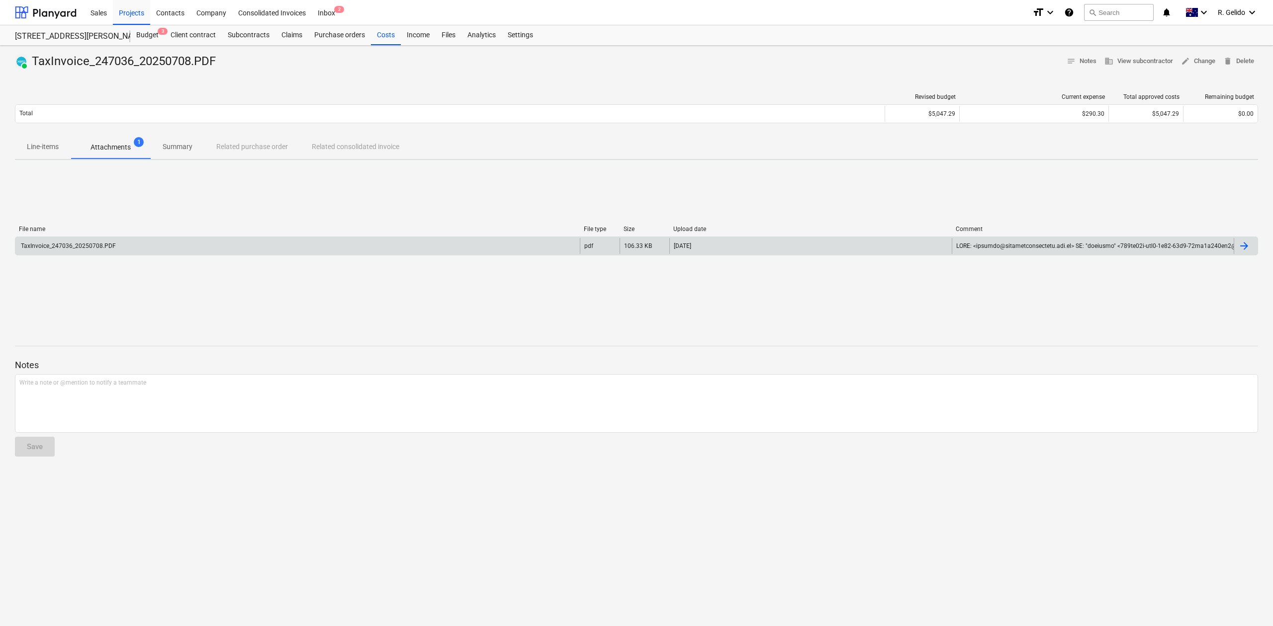
click at [104, 245] on div "TaxInvoice_247036_20250708.PDF" at bounding box center [67, 246] width 96 height 7
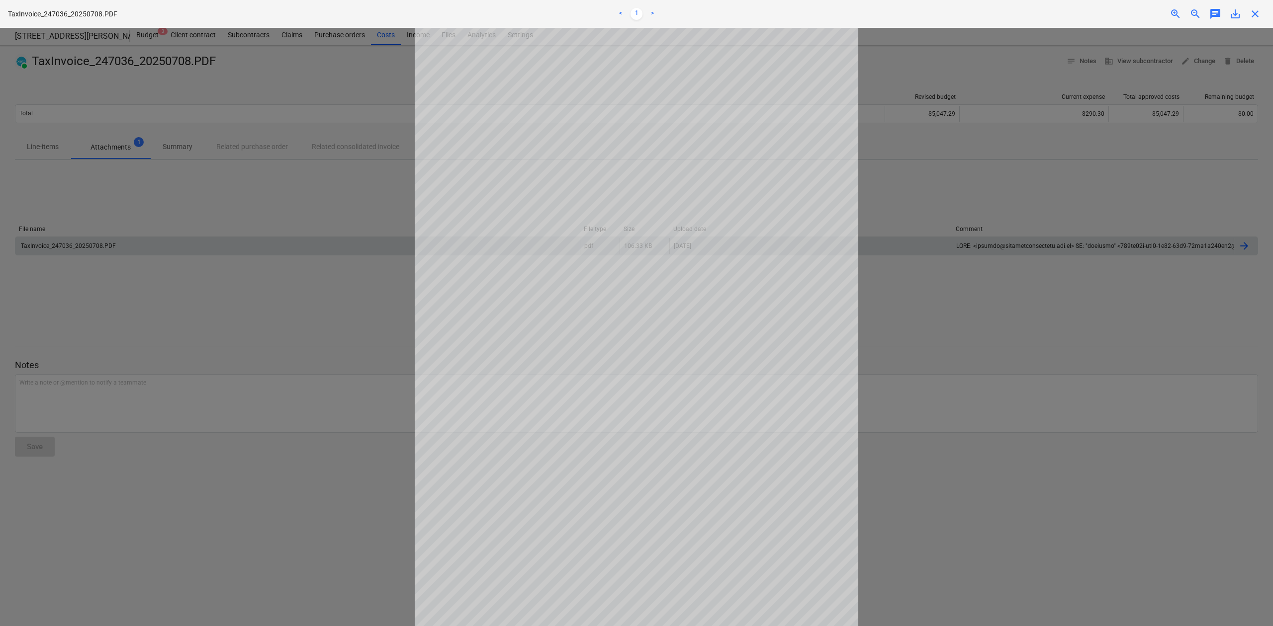
click at [940, 168] on div at bounding box center [636, 327] width 1273 height 599
click at [951, 16] on span "close" at bounding box center [1255, 14] width 12 height 12
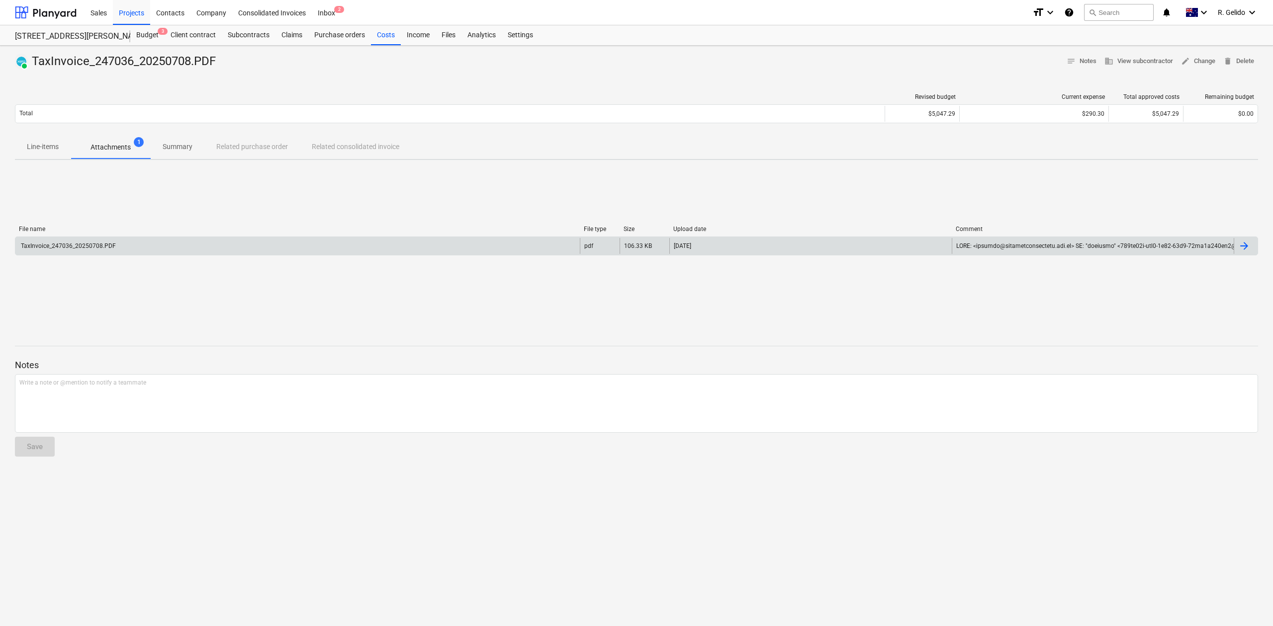
click at [741, 251] on div "[DATE]" at bounding box center [810, 246] width 282 height 16
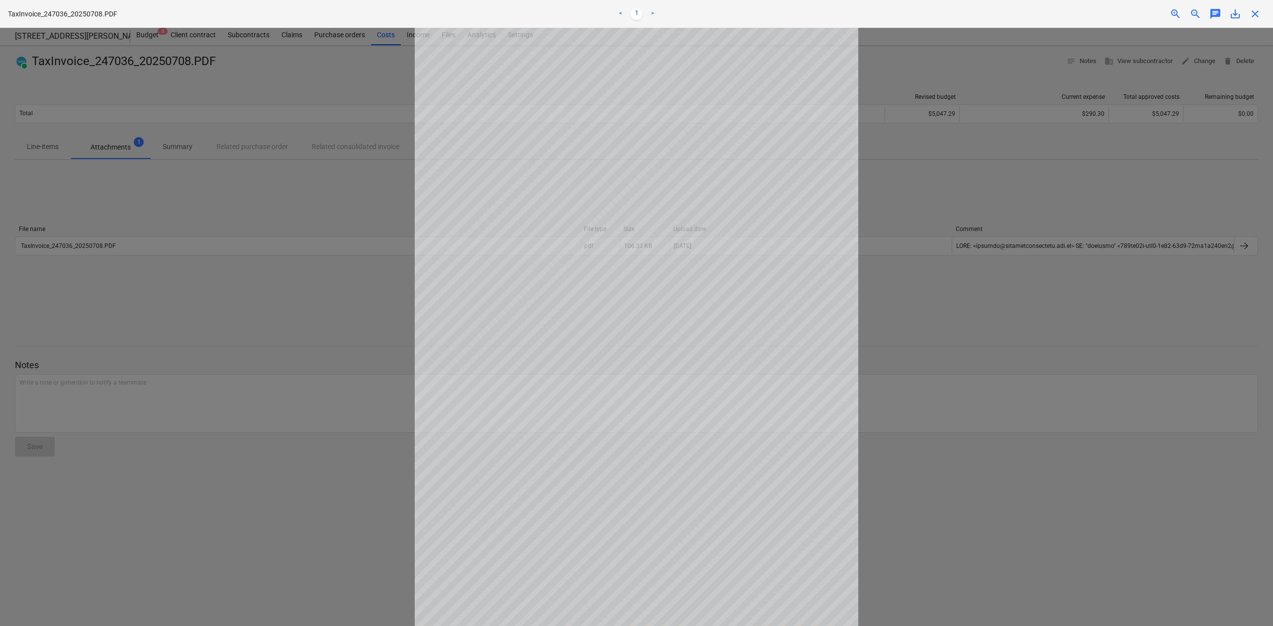
scroll to position [31, 0]
click at [951, 253] on div at bounding box center [636, 327] width 1273 height 599
click at [951, 17] on div "close" at bounding box center [1255, 14] width 20 height 12
click at [951, 16] on span "close" at bounding box center [1255, 14] width 12 height 12
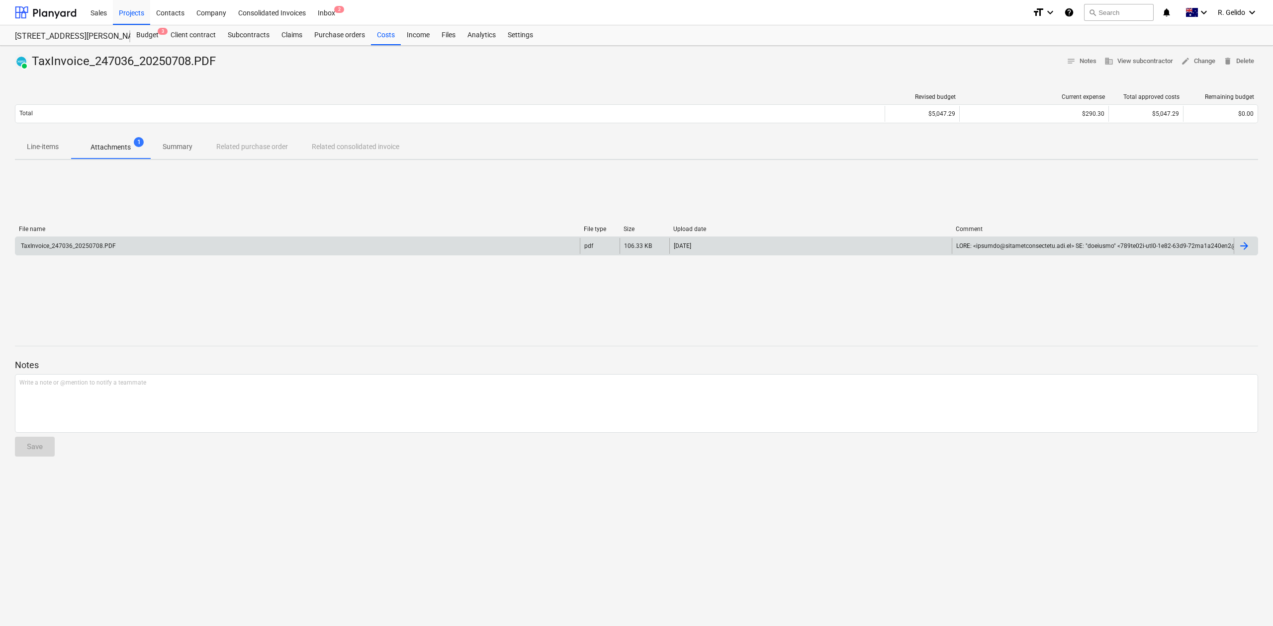
click at [951, 241] on div at bounding box center [1093, 246] width 282 height 16
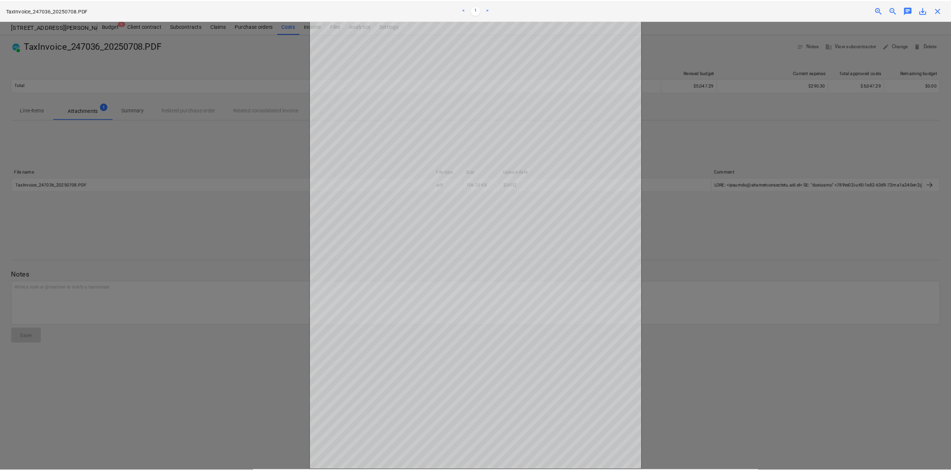
scroll to position [31, 0]
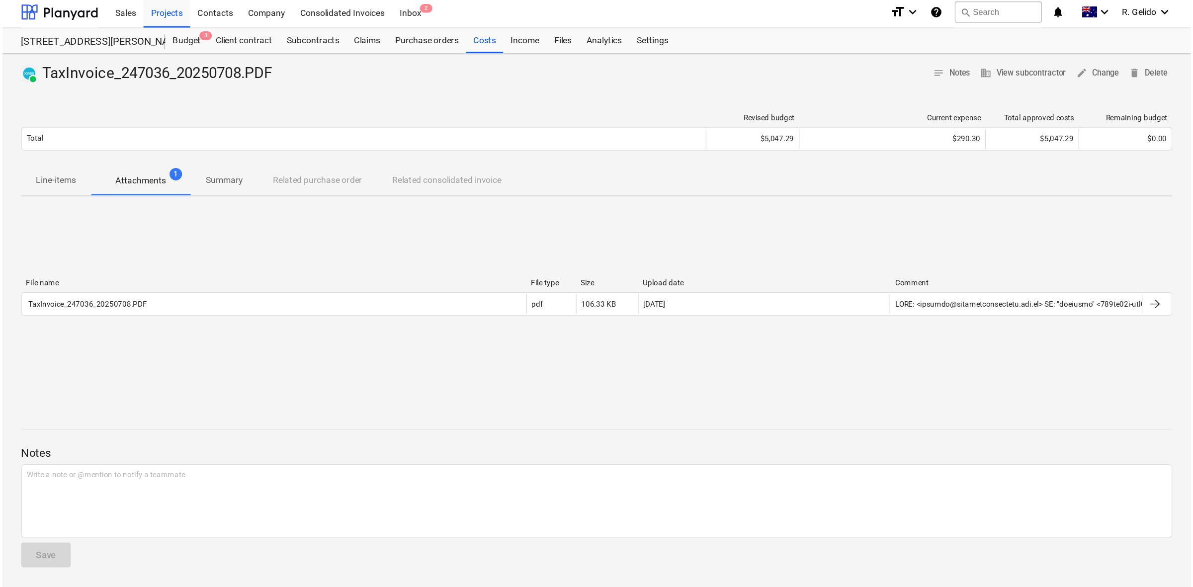
scroll to position [0, 0]
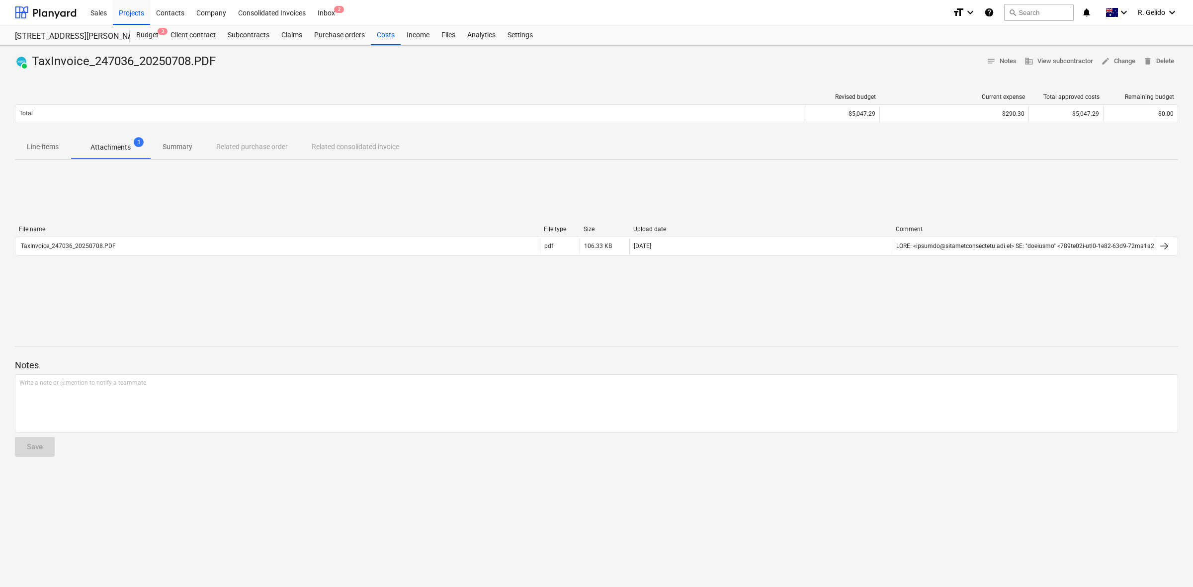
click at [317, 245] on div "TaxInvoice_247036_20250708.PDF" at bounding box center [277, 246] width 524 height 16
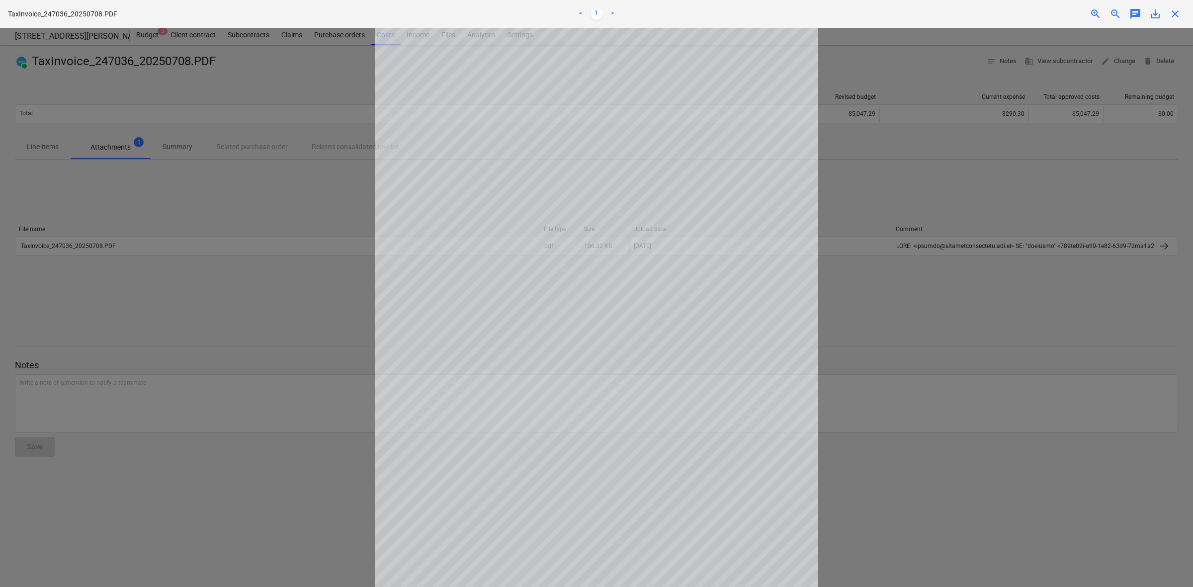
click at [951, 19] on span "close" at bounding box center [1175, 14] width 12 height 12
